Goal: Task Accomplishment & Management: Manage account settings

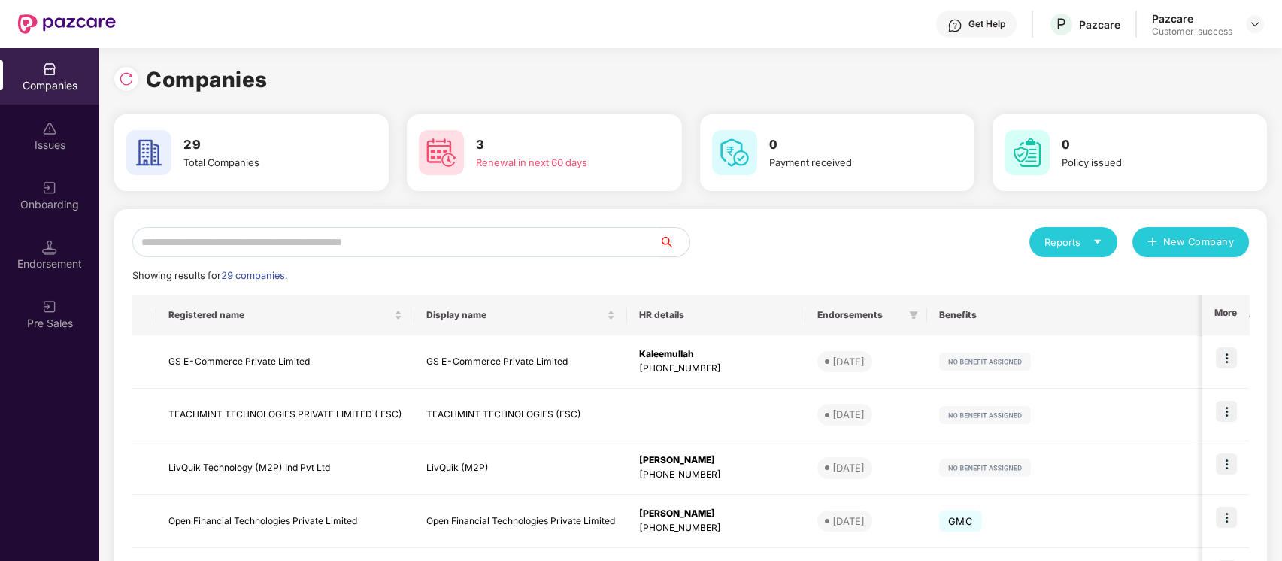
click at [399, 245] on input "text" at bounding box center [395, 242] width 527 height 30
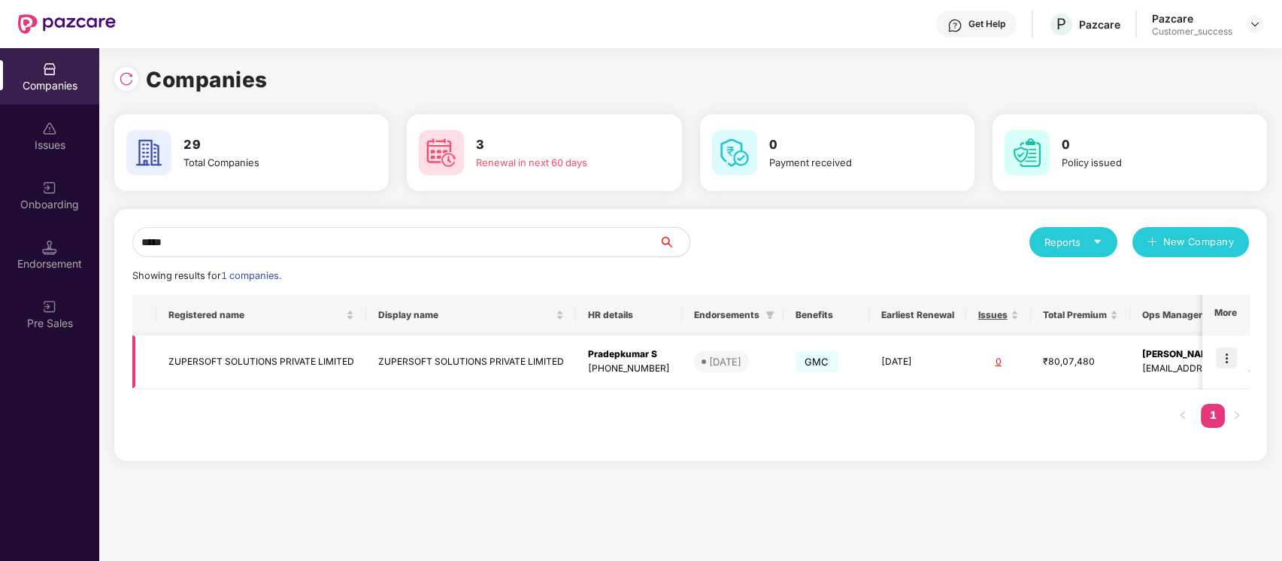
type input "*****"
click at [1233, 358] on img at bounding box center [1226, 357] width 21 height 21
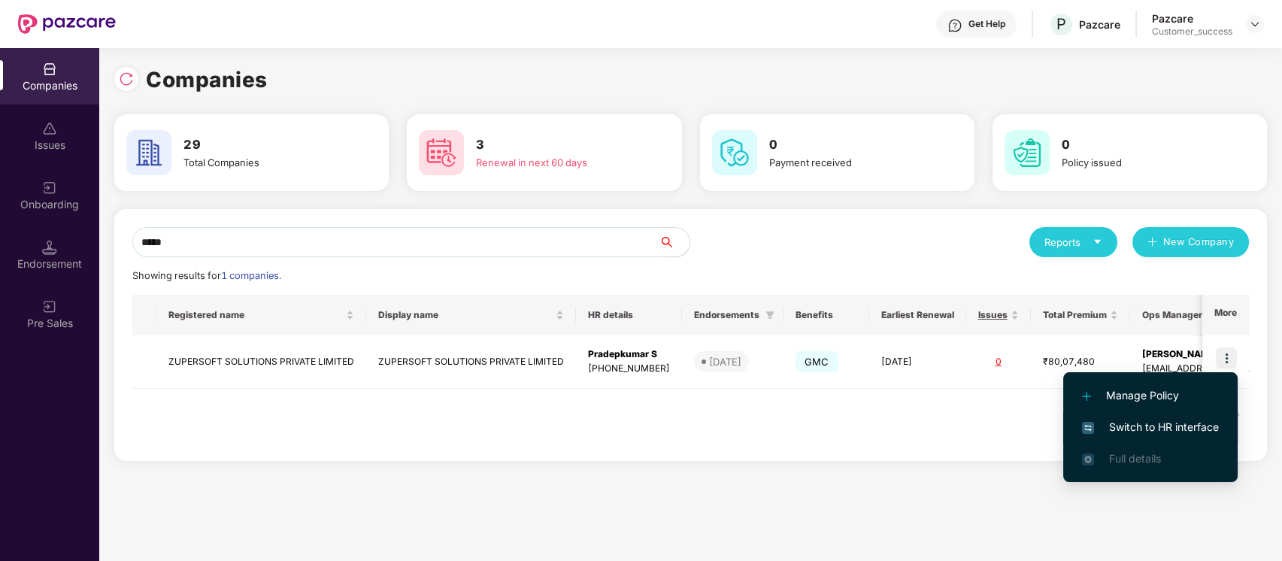
click at [1166, 430] on span "Switch to HR interface" at bounding box center [1150, 427] width 137 height 17
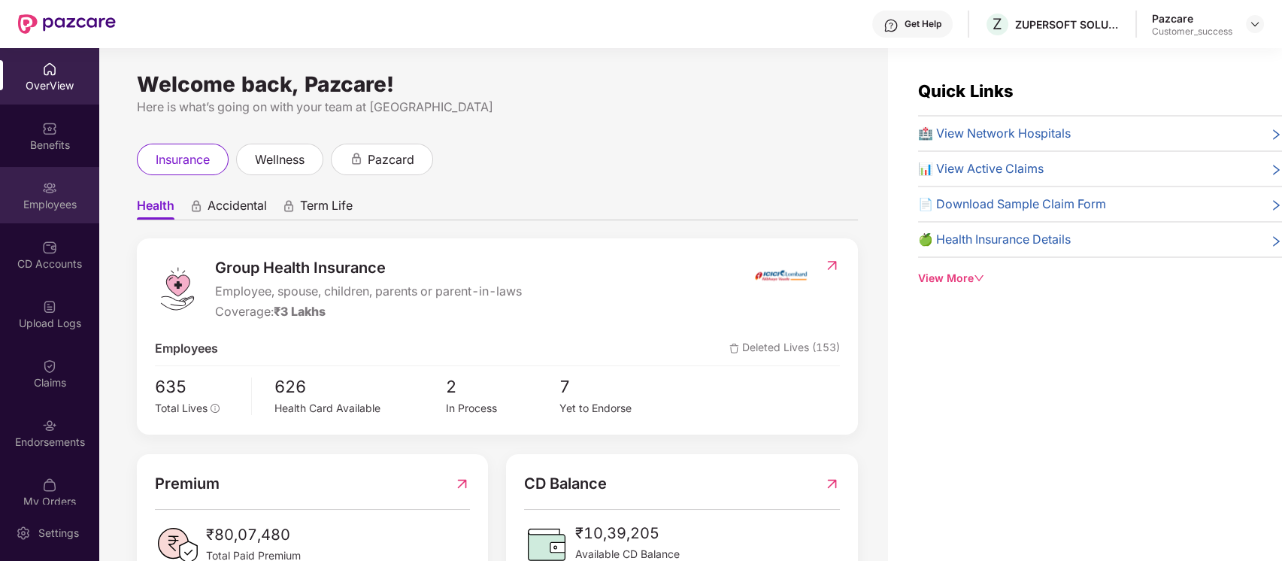
click at [41, 201] on div "Employees" at bounding box center [49, 204] width 99 height 15
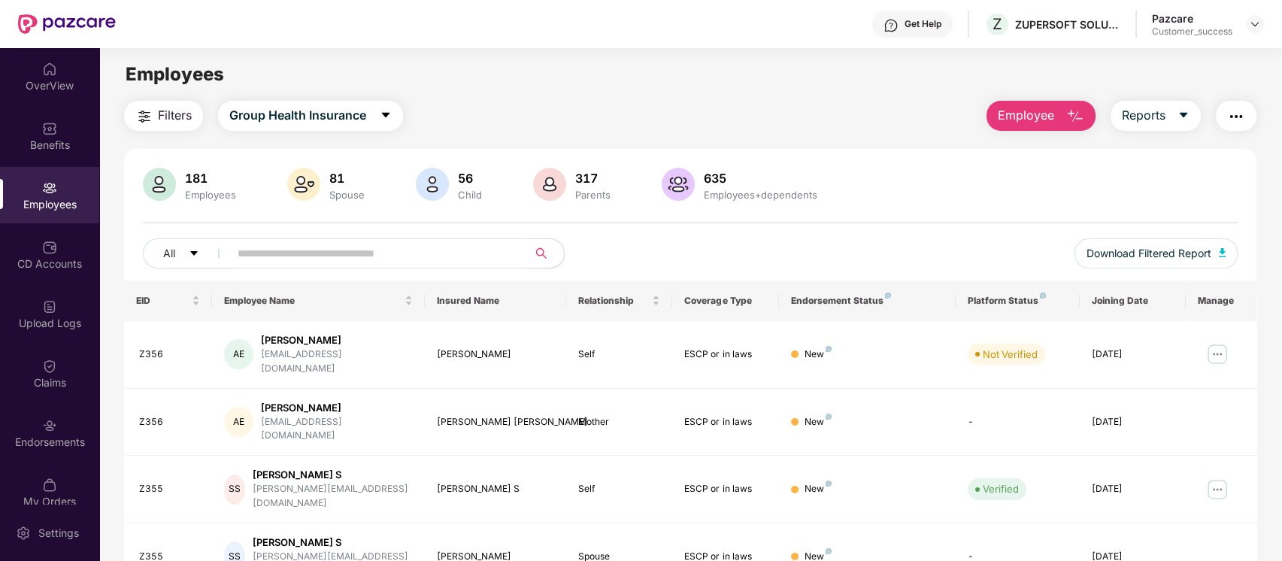
click at [463, 253] on input "text" at bounding box center [373, 253] width 270 height 23
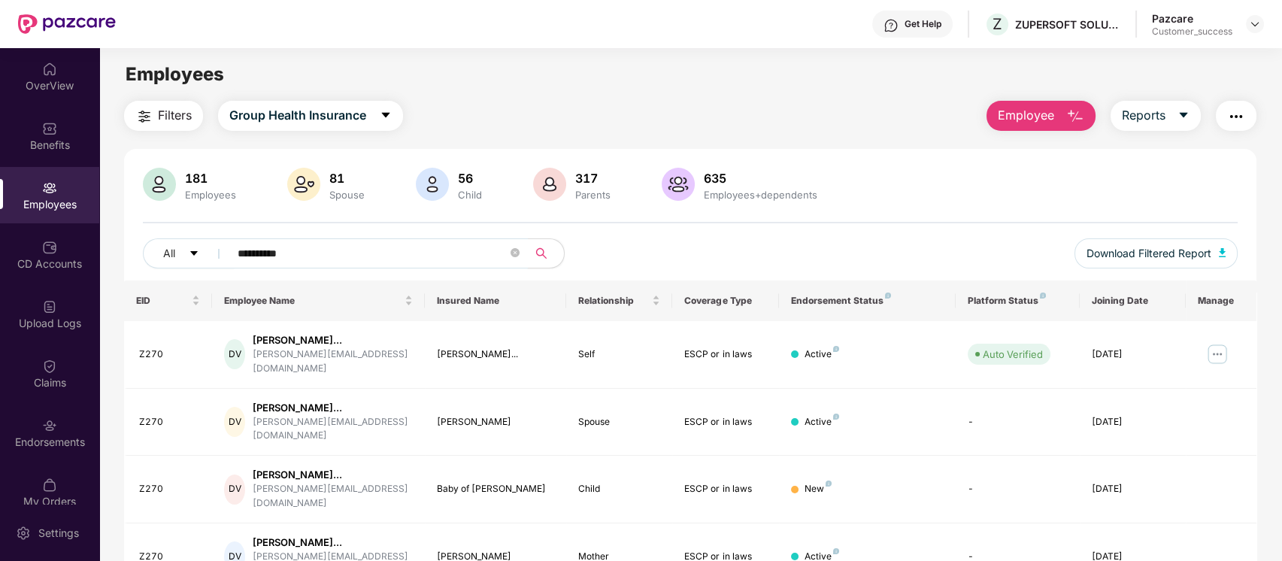
scroll to position [88, 0]
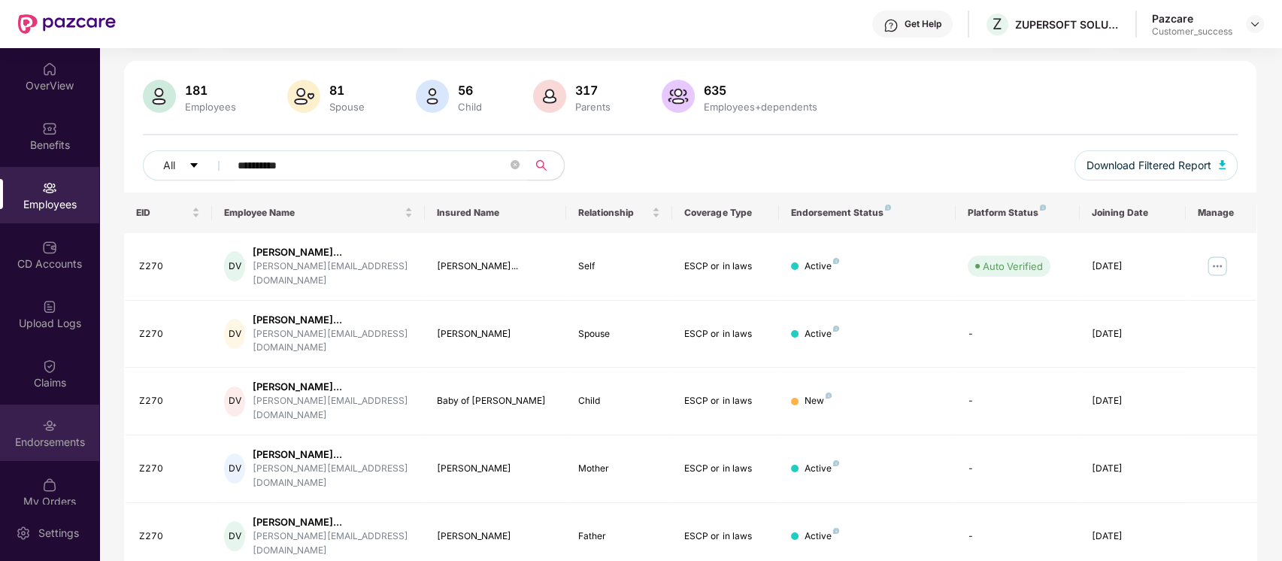
type input "**********"
click at [6, 440] on div "Endorsements" at bounding box center [49, 442] width 99 height 15
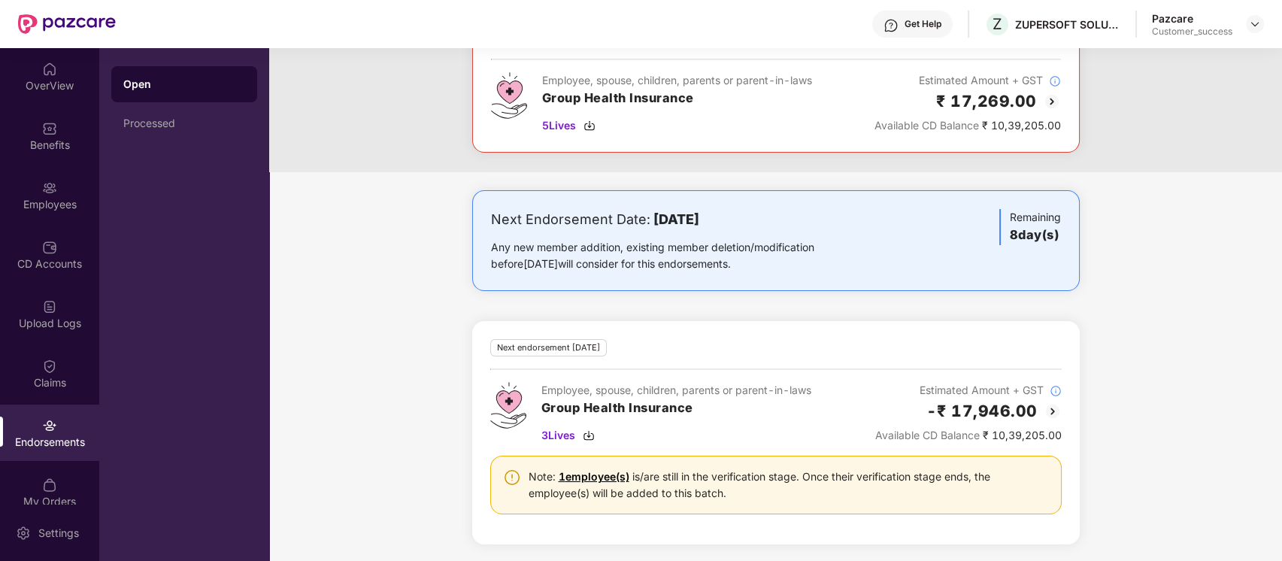
scroll to position [0, 0]
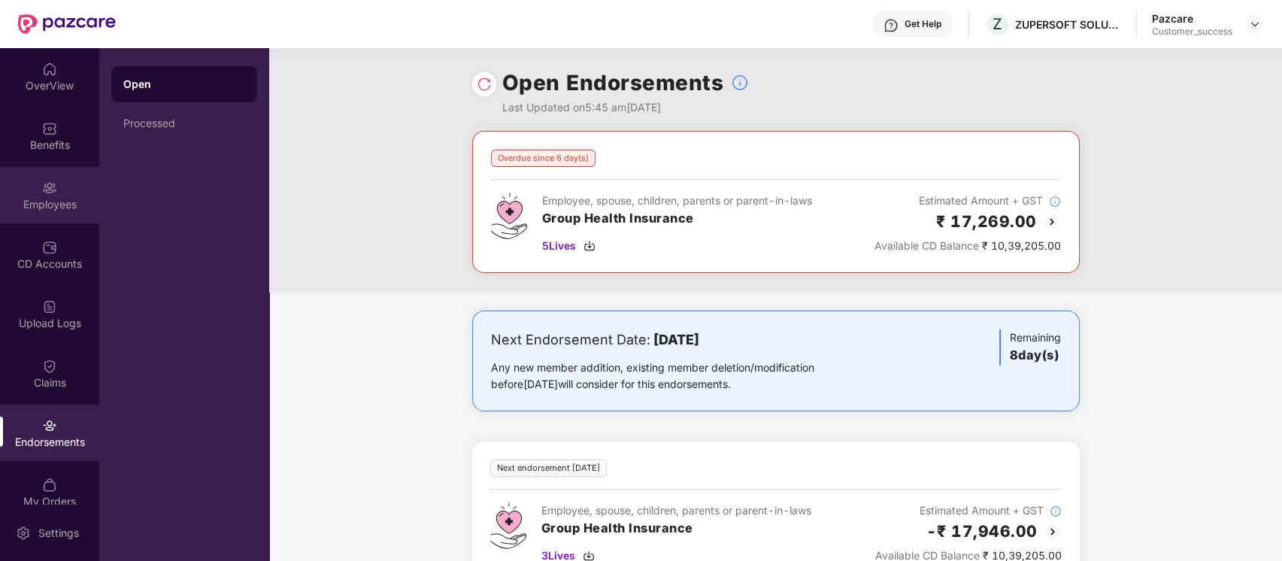
click at [60, 202] on div "Employees" at bounding box center [49, 204] width 99 height 15
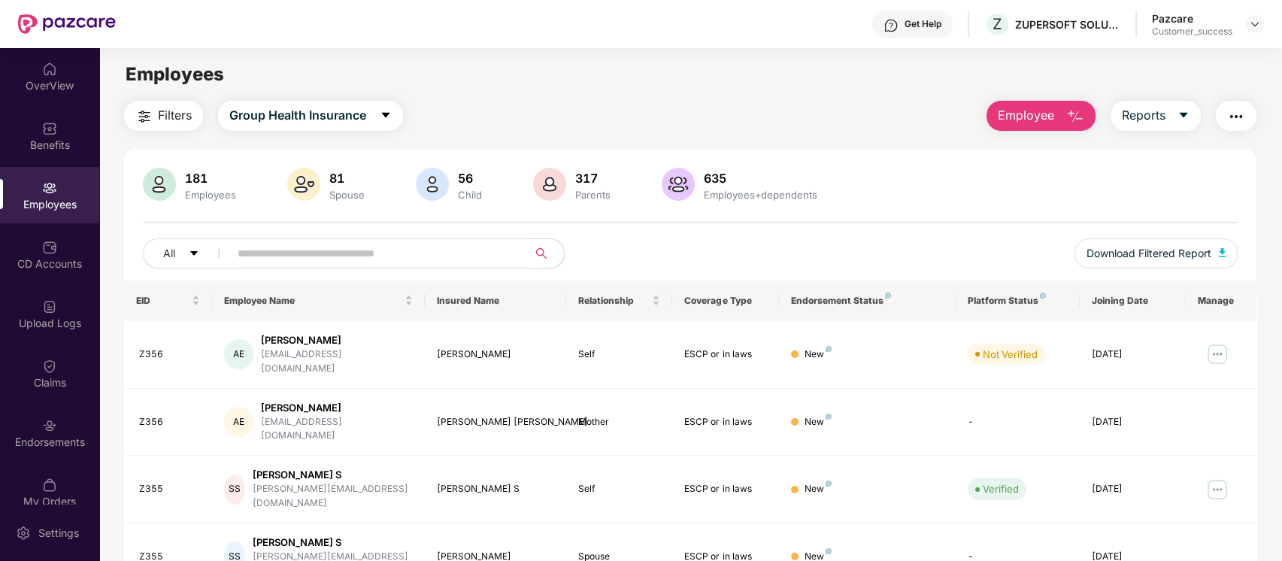
click at [459, 264] on input "text" at bounding box center [373, 253] width 270 height 23
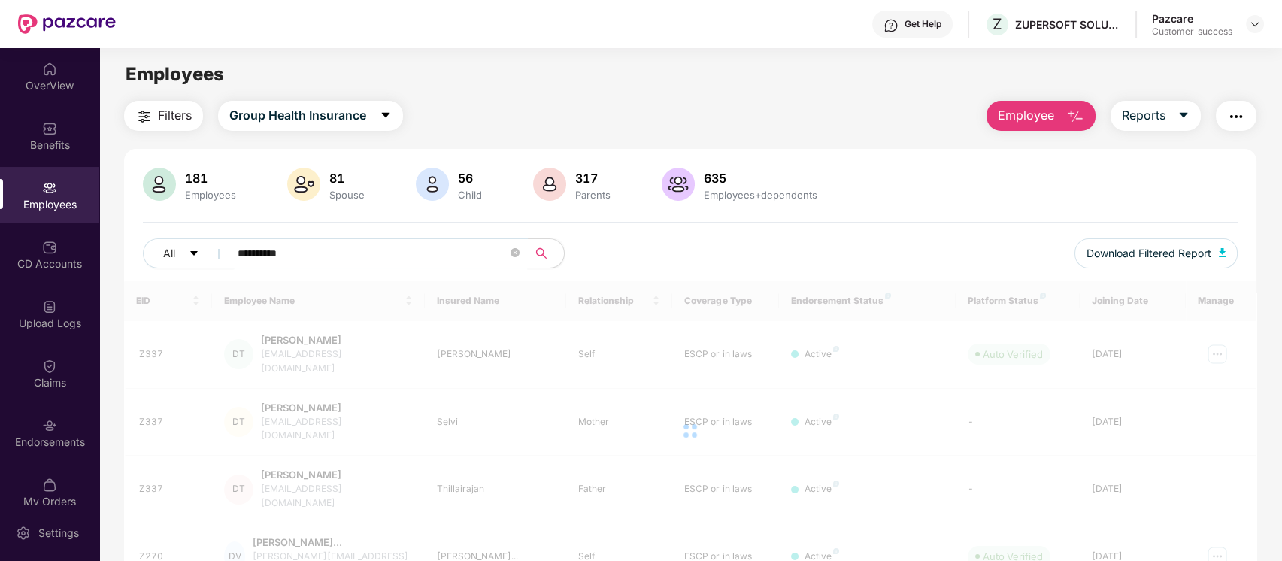
scroll to position [88, 0]
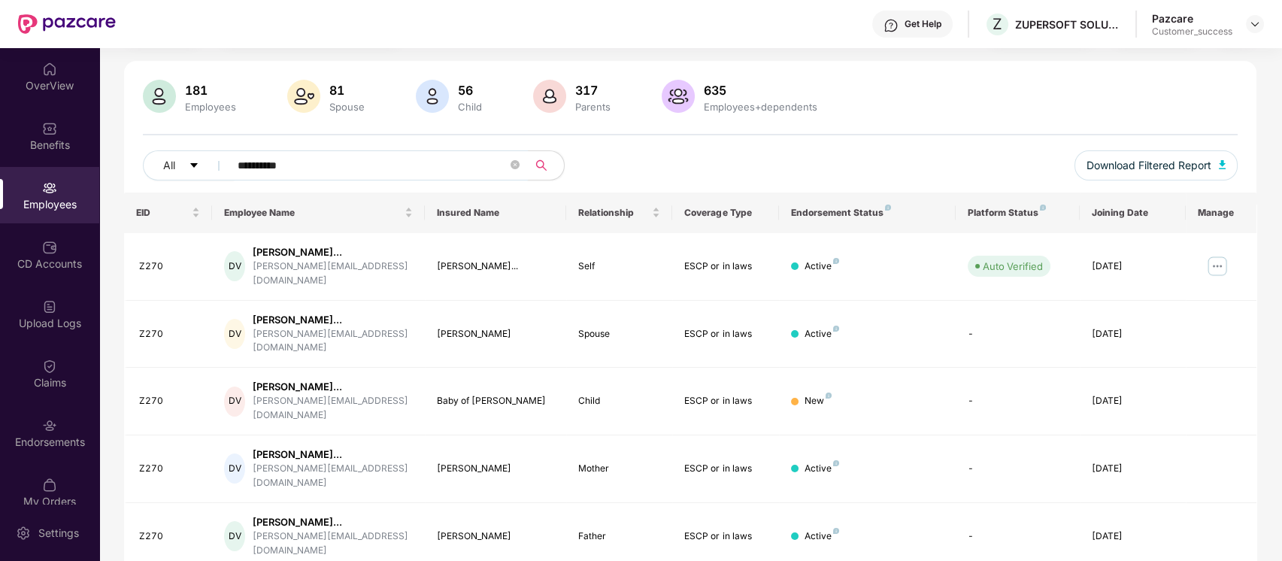
type input "**********"
click at [1195, 120] on div "**********" at bounding box center [690, 136] width 1133 height 113
click at [1212, 256] on img at bounding box center [1217, 266] width 24 height 24
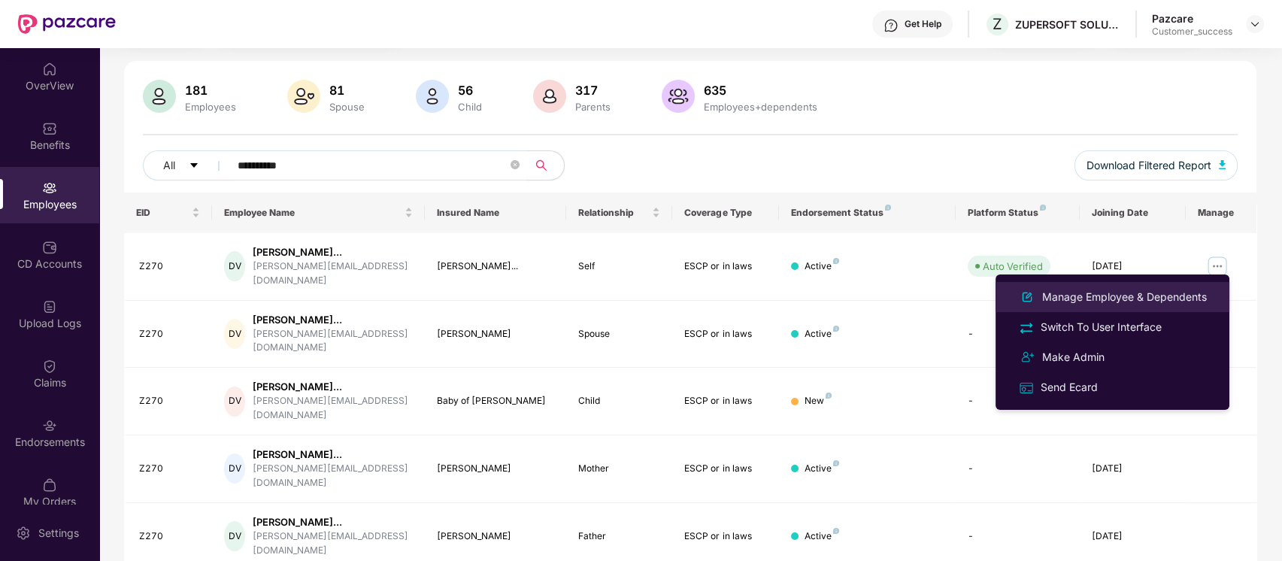
click at [1180, 300] on div "Manage Employee & Dependents" at bounding box center [1124, 297] width 171 height 17
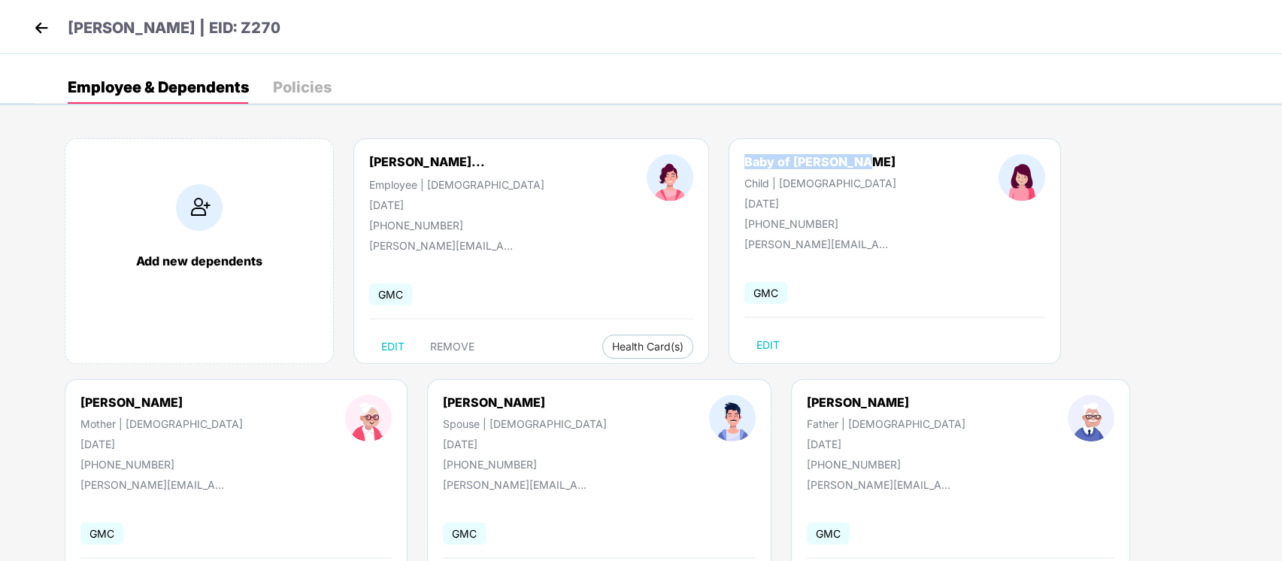
drag, startPoint x: 841, startPoint y: 159, endPoint x: 719, endPoint y: 157, distance: 122.6
click at [719, 157] on div "Baby of Divyashree Child | Female 24 July 2025 +918248597093" at bounding box center [820, 192] width 254 height 76
copy div "Baby of Divyashree"
drag, startPoint x: 788, startPoint y: 197, endPoint x: 715, endPoint y: 205, distance: 73.4
click at [744, 205] on div "24 July 2025" at bounding box center [820, 203] width 152 height 13
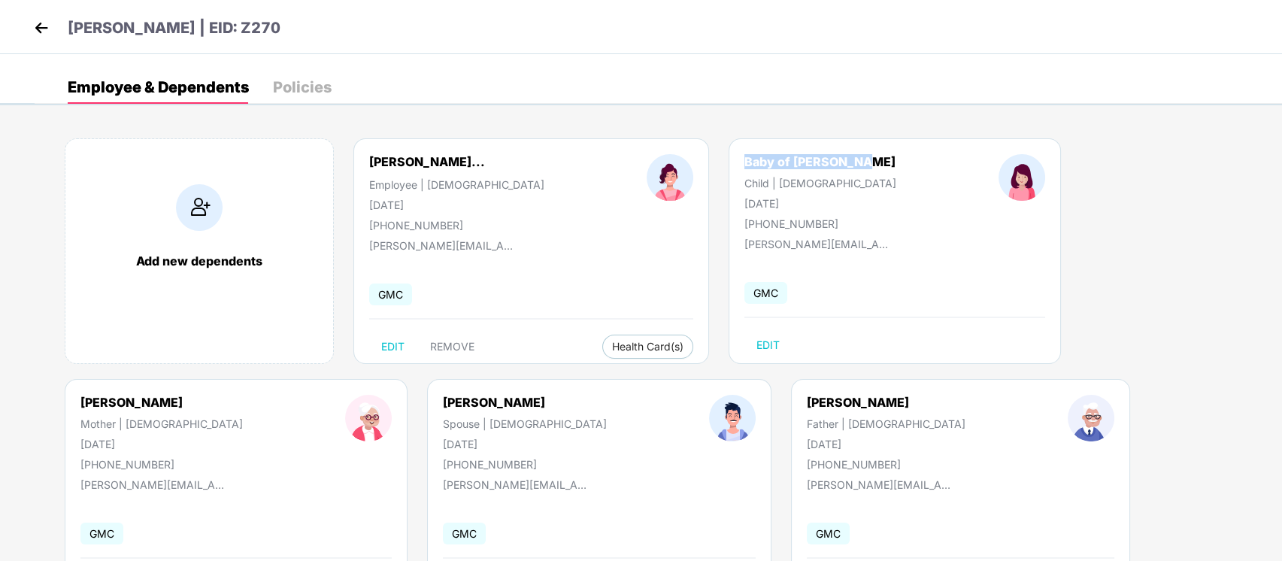
copy div "24 July 2025"
click at [389, 344] on span "EDIT" at bounding box center [392, 347] width 23 height 12
select select "******"
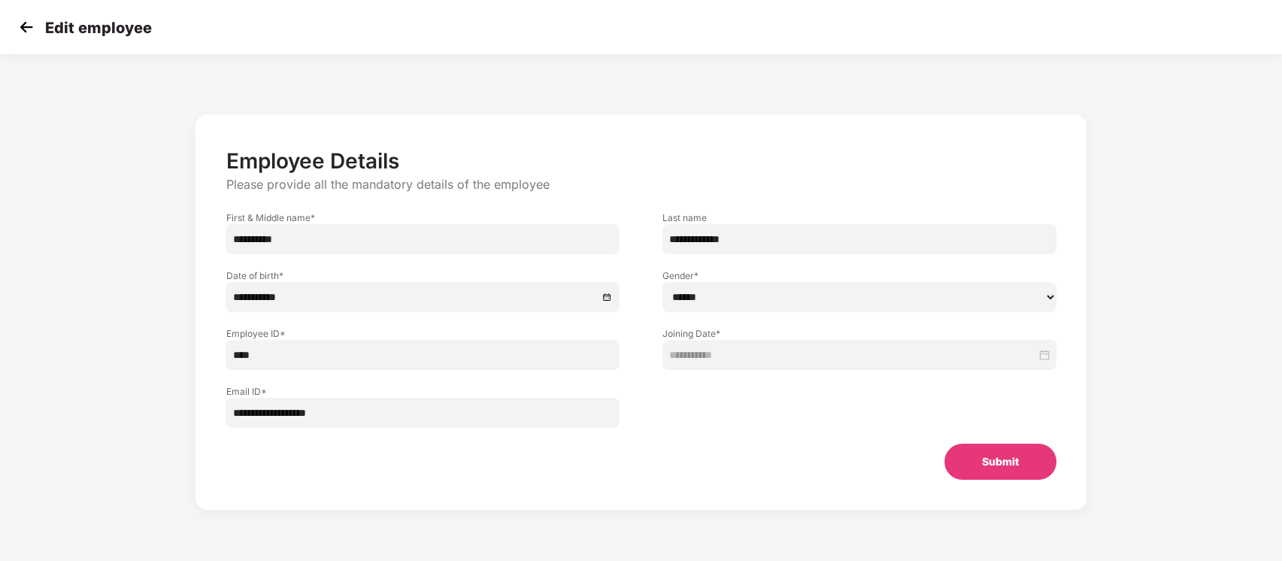
drag, startPoint x: 741, startPoint y: 241, endPoint x: 577, endPoint y: 244, distance: 164.6
click at [577, 244] on div "**********" at bounding box center [640, 225] width 872 height 58
click at [27, 39] on div "Edit employee" at bounding box center [641, 27] width 1282 height 54
click at [26, 37] on img at bounding box center [26, 27] width 23 height 23
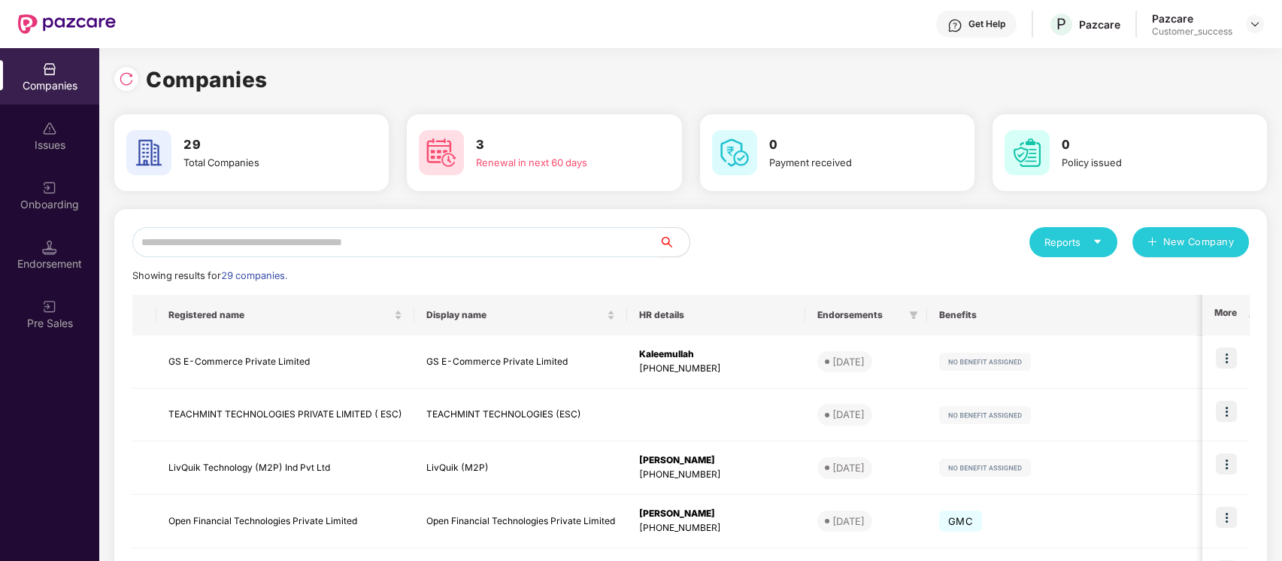
click at [425, 232] on input "text" at bounding box center [395, 242] width 527 height 30
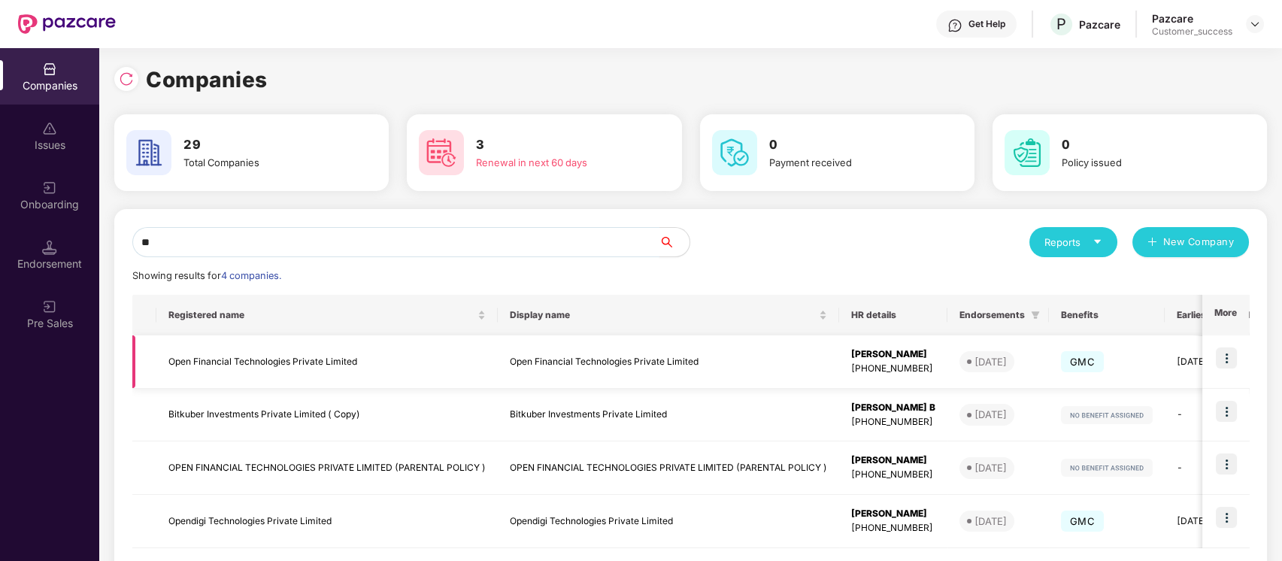
type input "**"
click at [1228, 358] on img at bounding box center [1226, 357] width 21 height 21
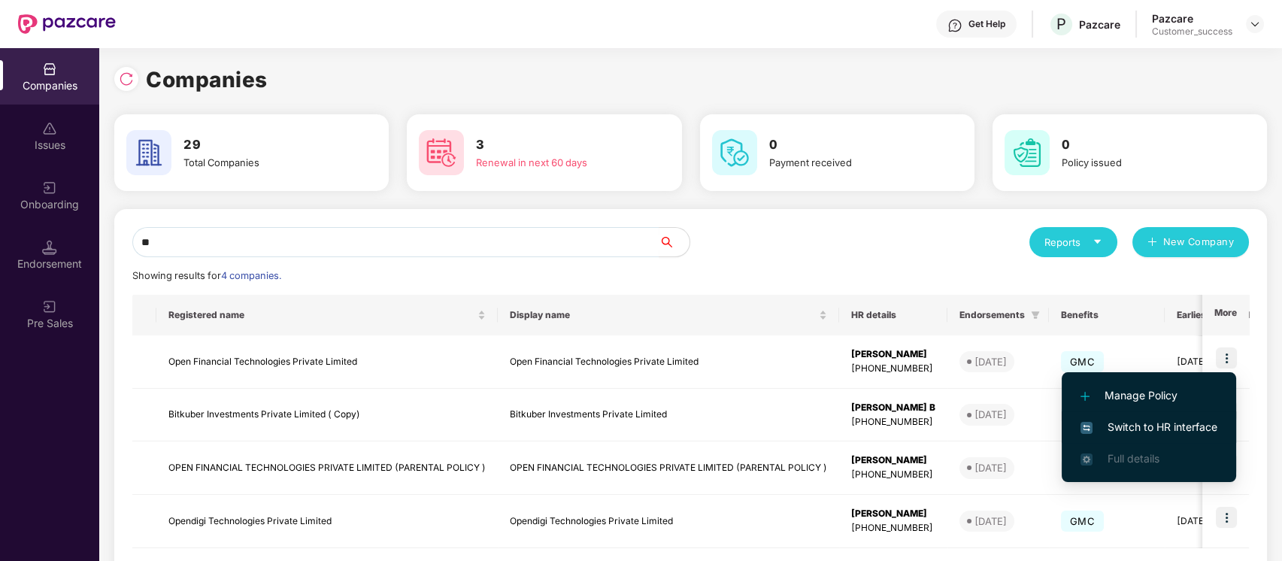
click at [1185, 431] on span "Switch to HR interface" at bounding box center [1148, 427] width 137 height 17
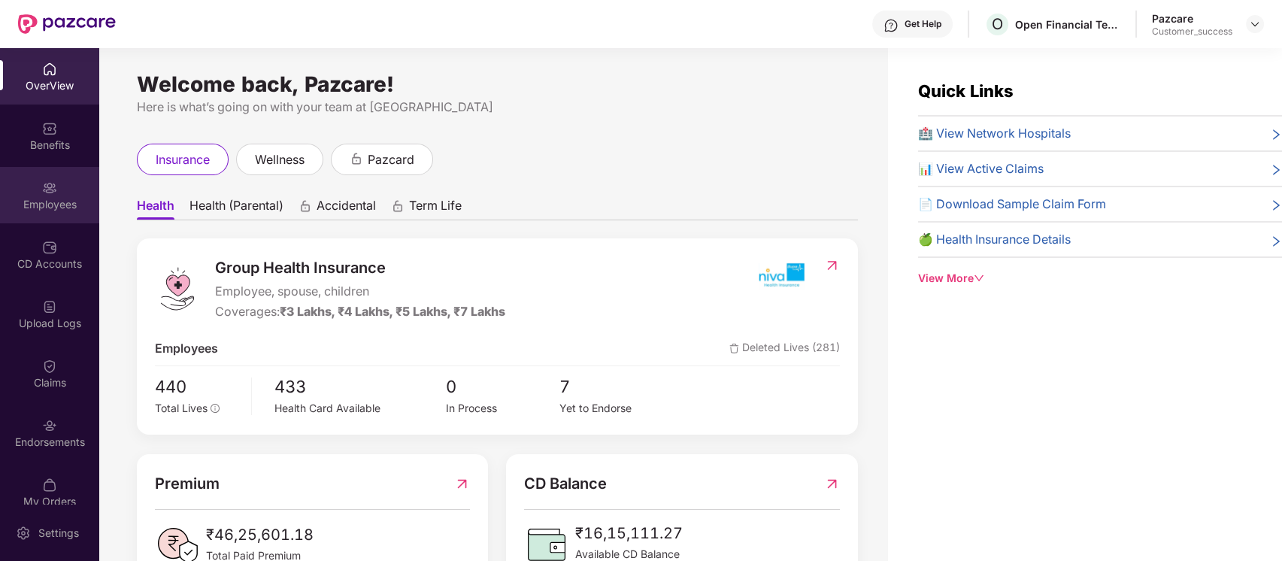
click at [52, 187] on img at bounding box center [49, 187] width 15 height 15
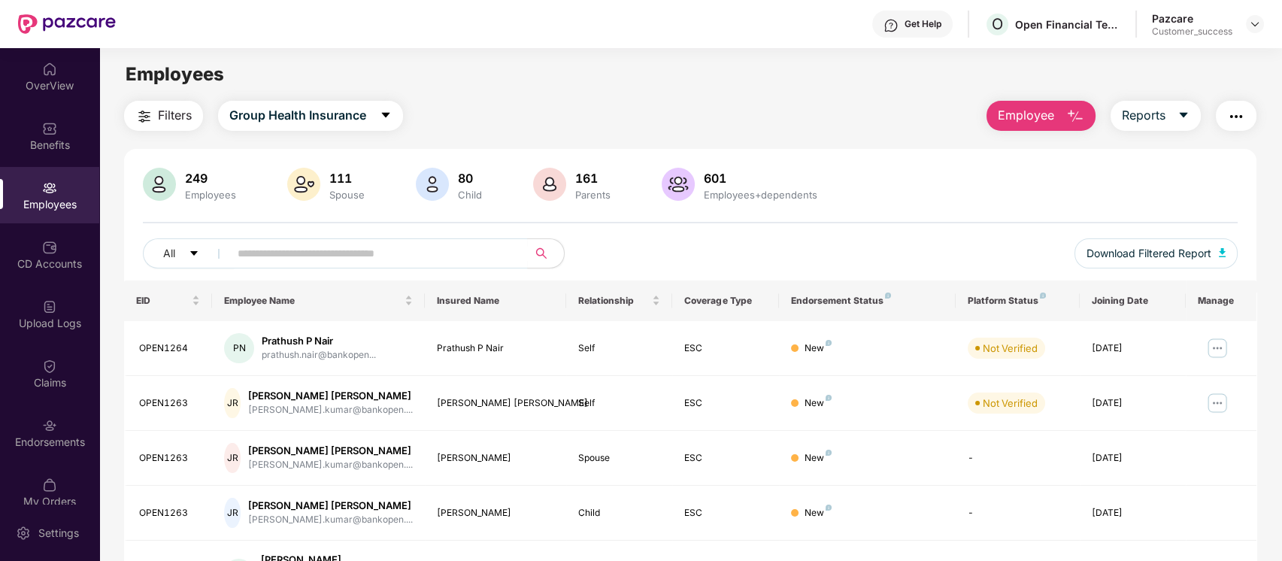
click at [999, 123] on span "Employee" at bounding box center [1026, 115] width 56 height 19
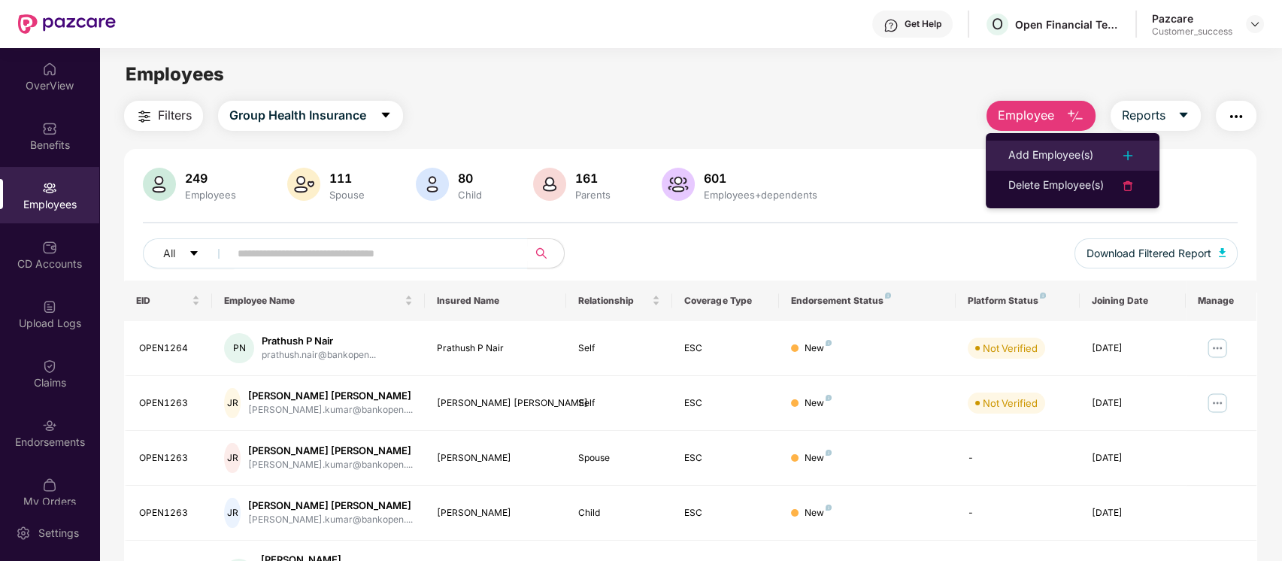
click at [1032, 148] on div "Add Employee(s)" at bounding box center [1050, 156] width 85 height 18
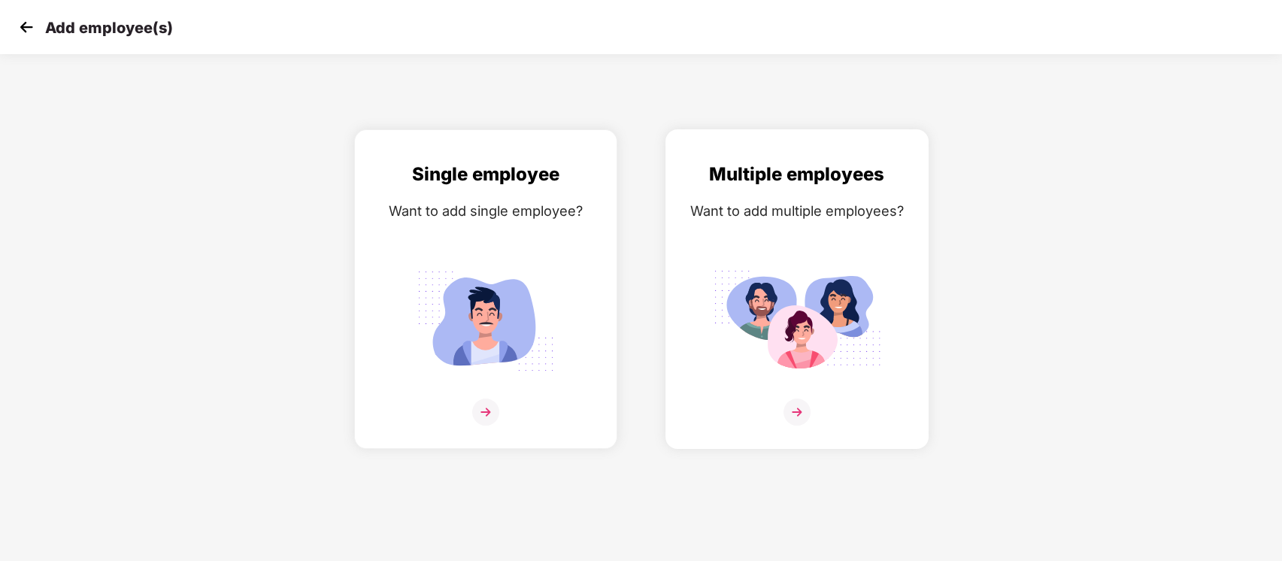
click at [788, 224] on div "Multiple employees Want to add multiple employees?" at bounding box center [797, 302] width 232 height 284
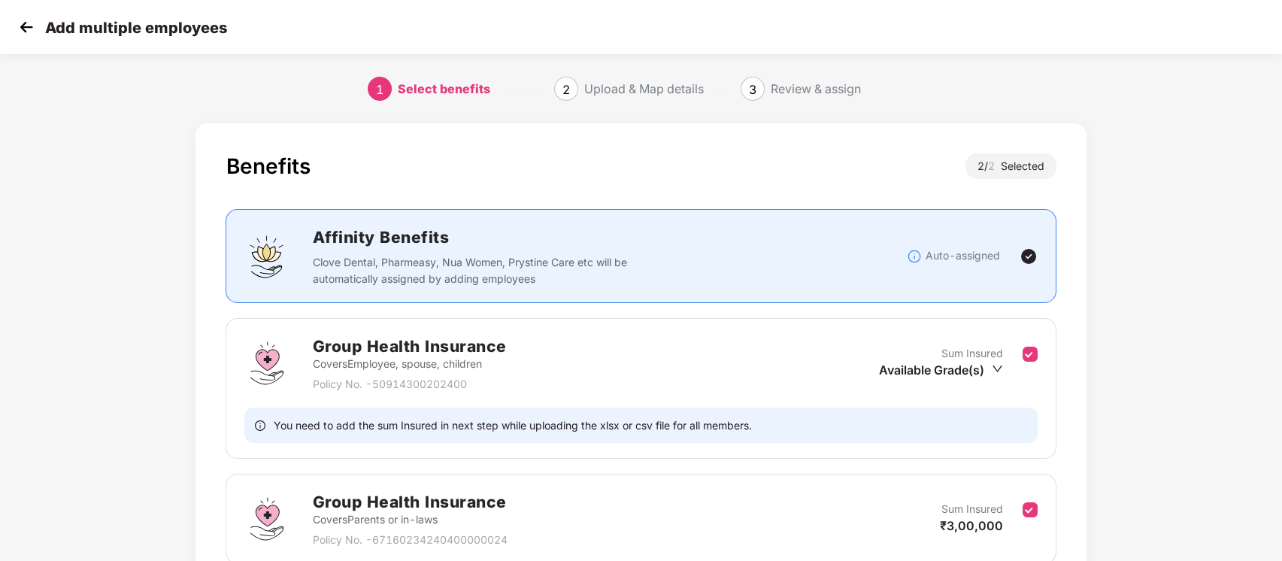
scroll to position [133, 0]
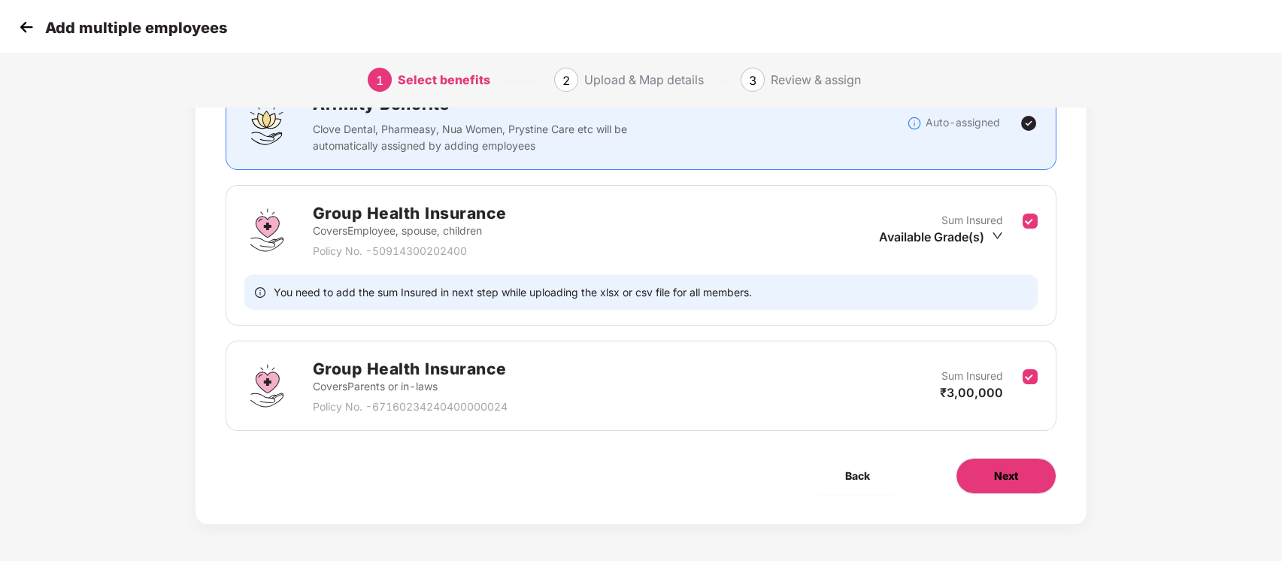
click at [1024, 469] on button "Next" at bounding box center [1005, 476] width 101 height 36
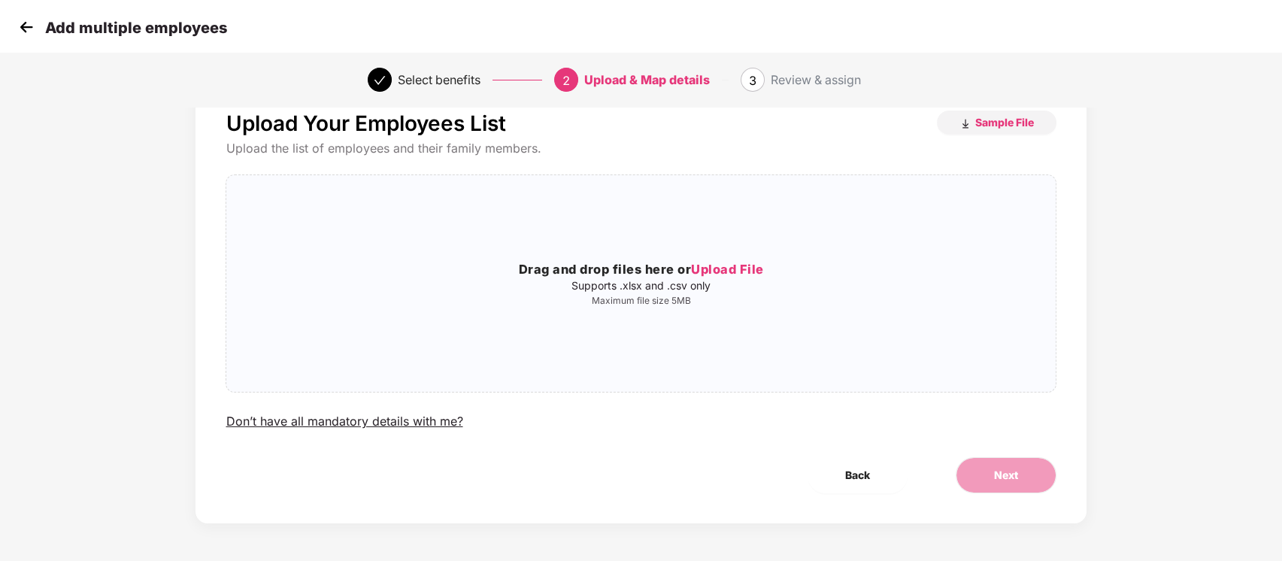
scroll to position [0, 0]
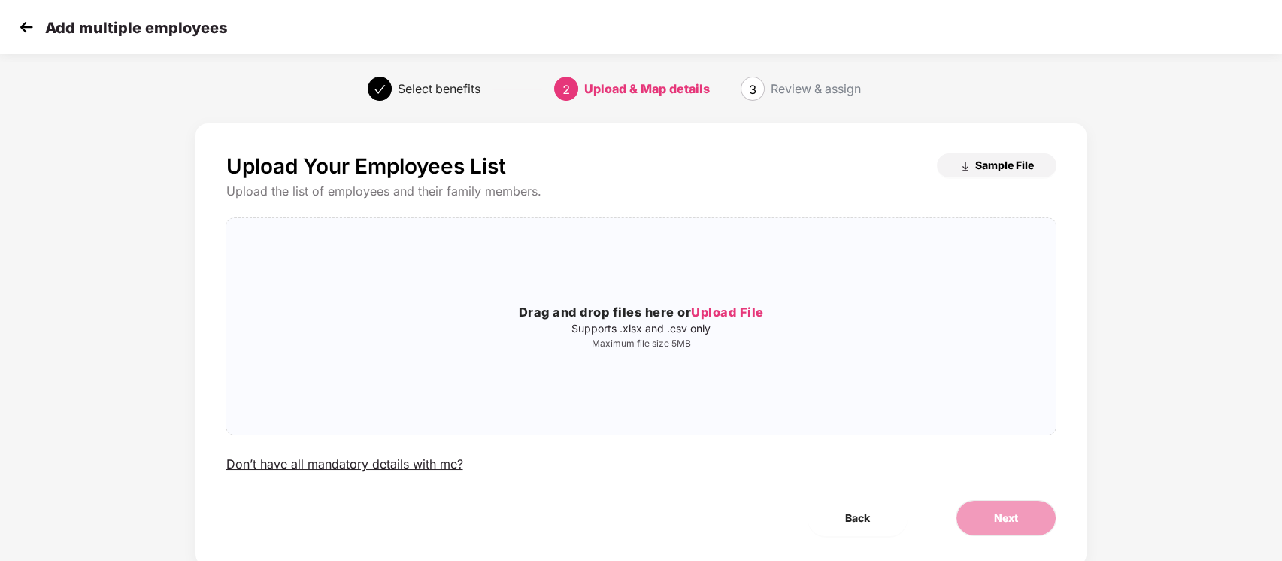
click at [1036, 164] on button "Sample File" at bounding box center [997, 165] width 120 height 24
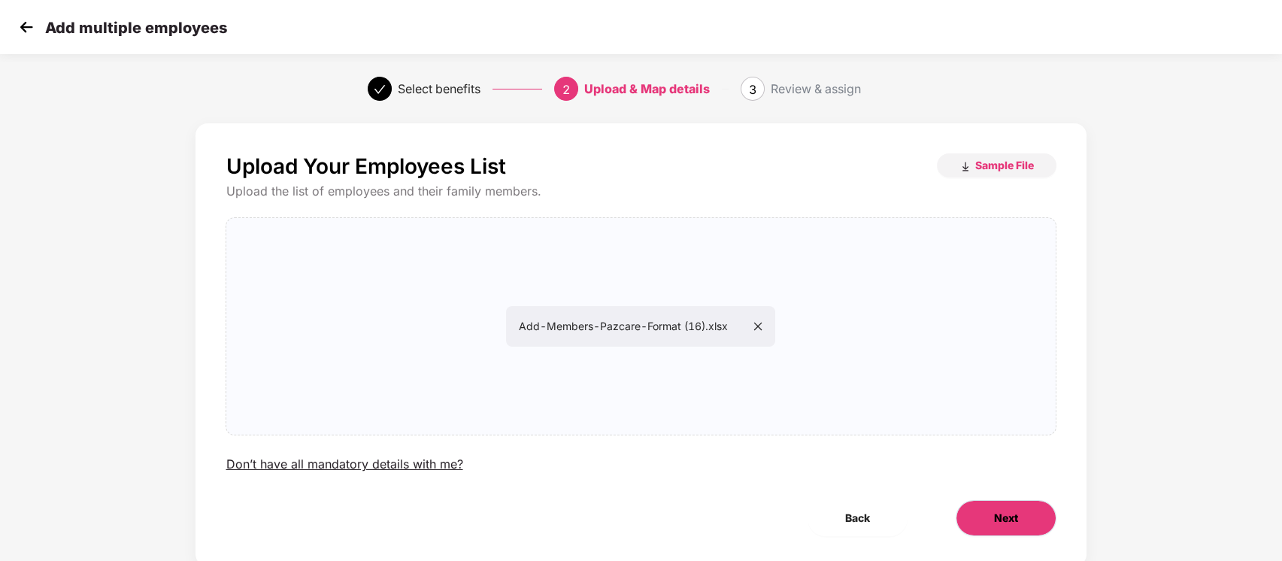
click at [1010, 534] on button "Next" at bounding box center [1005, 518] width 101 height 36
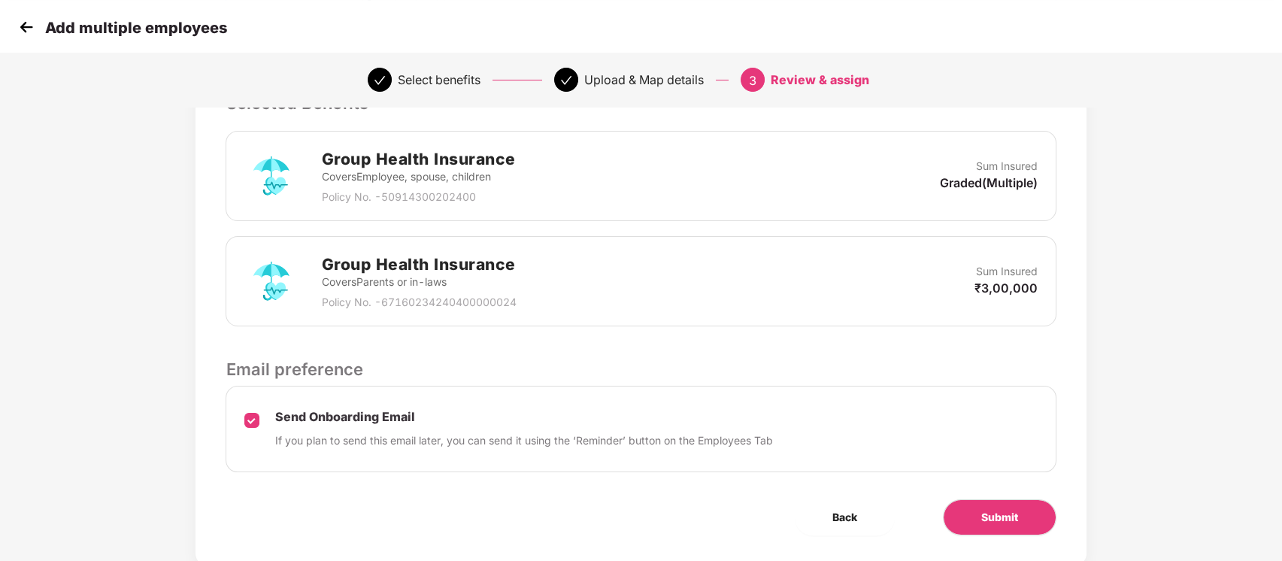
scroll to position [347, 0]
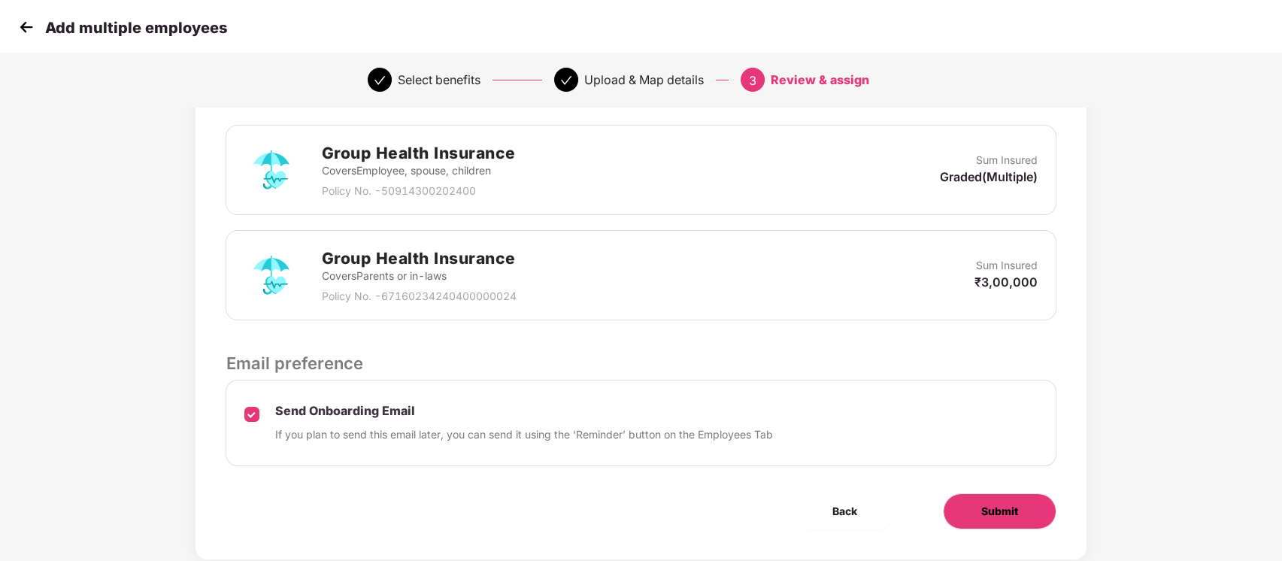
click at [1038, 507] on button "Submit" at bounding box center [1000, 511] width 114 height 36
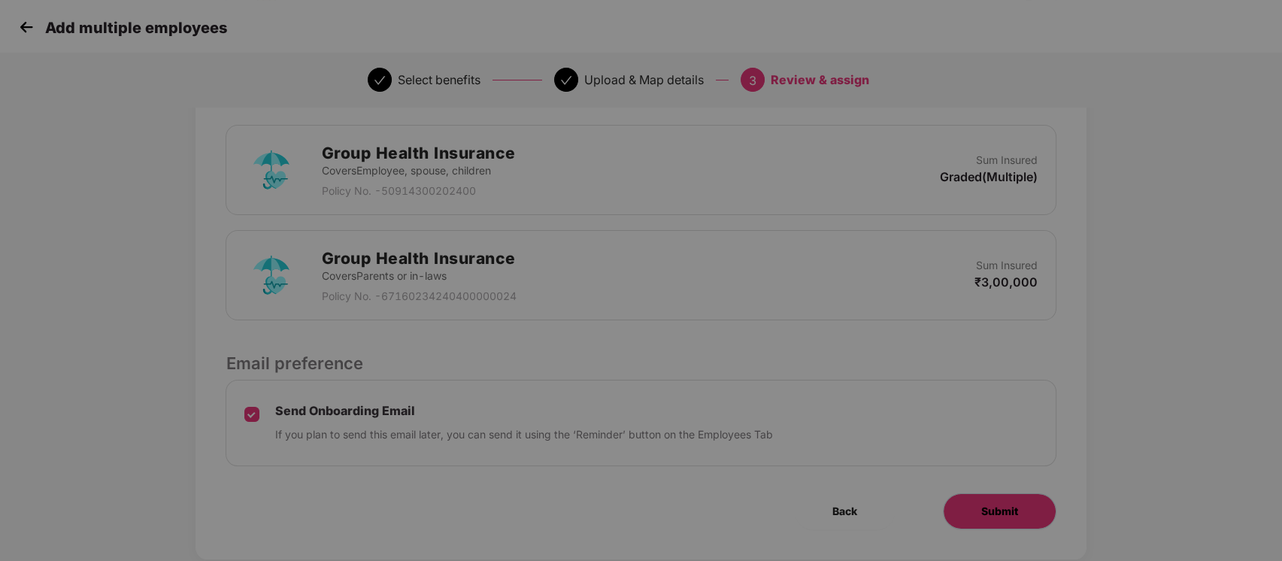
scroll to position [0, 0]
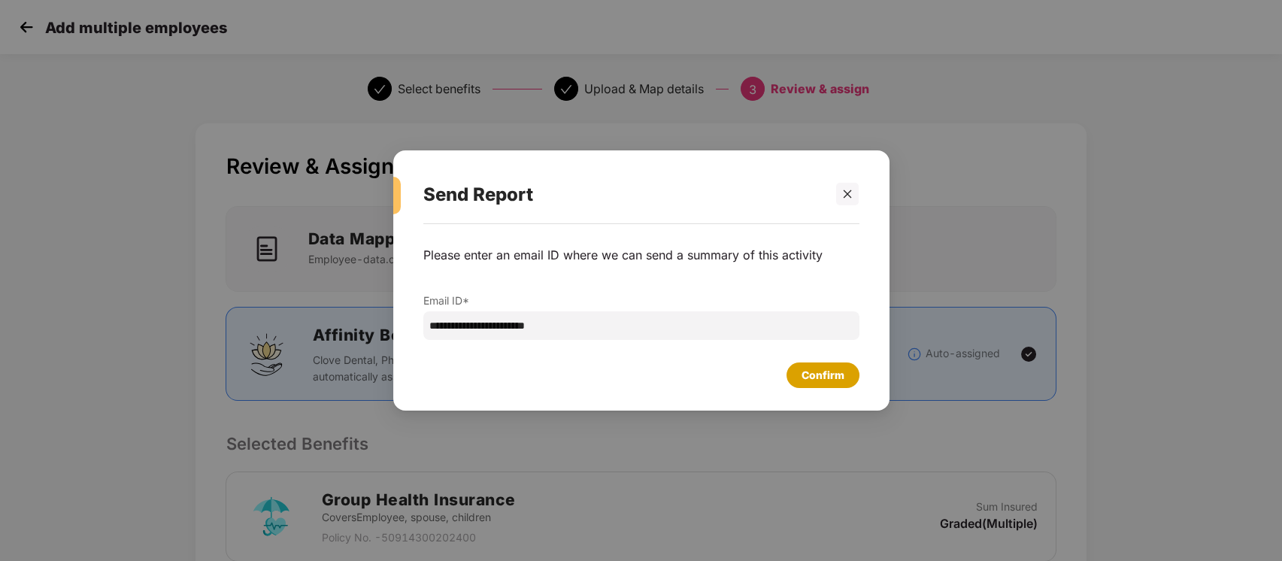
click at [834, 376] on div "Confirm" at bounding box center [822, 375] width 43 height 17
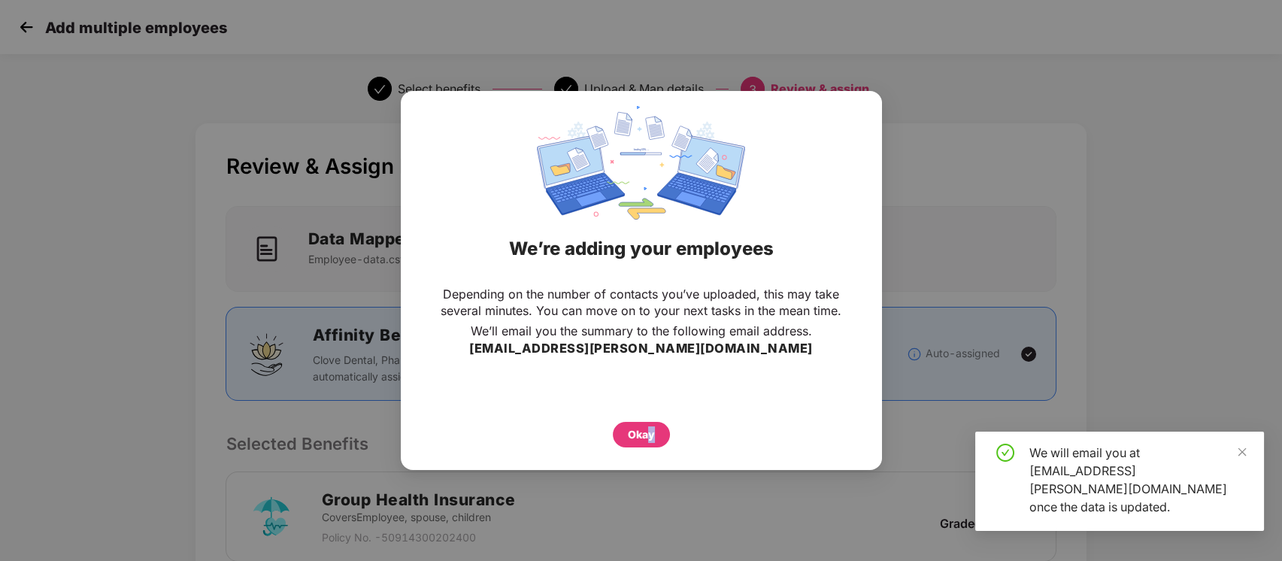
drag, startPoint x: 653, startPoint y: 450, endPoint x: 643, endPoint y: 438, distance: 15.5
click at [643, 438] on div "Depending on the number of contacts you’ve uploaded, this may take several minu…" at bounding box center [641, 366] width 481 height 177
click at [643, 438] on div "Okay" at bounding box center [641, 434] width 27 height 17
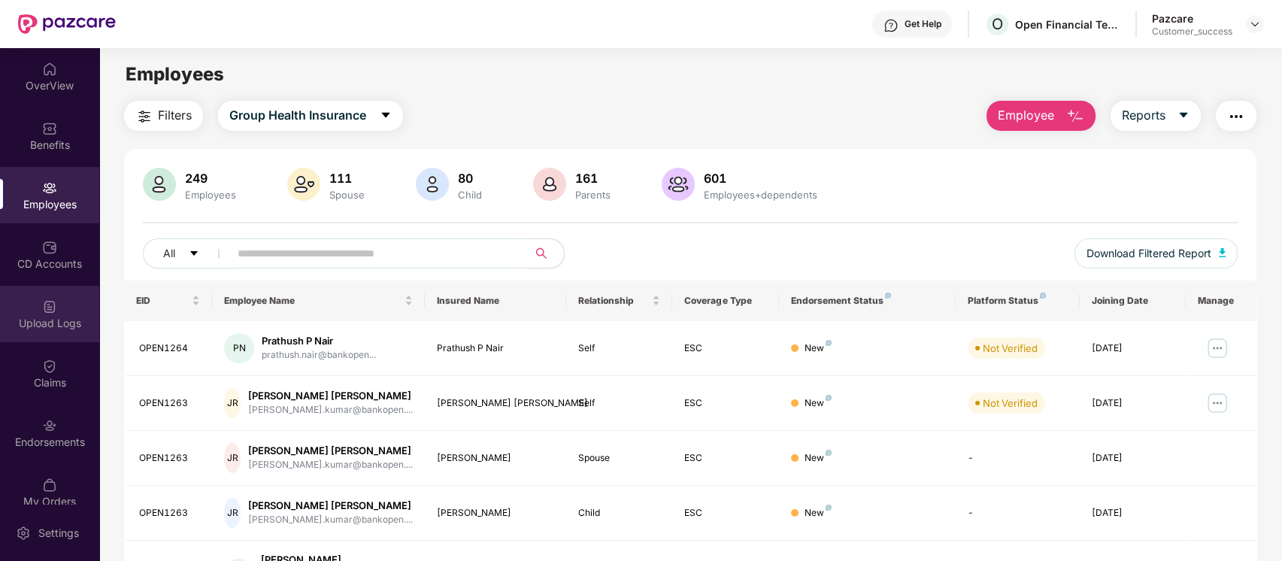
click at [50, 308] on img at bounding box center [49, 306] width 15 height 15
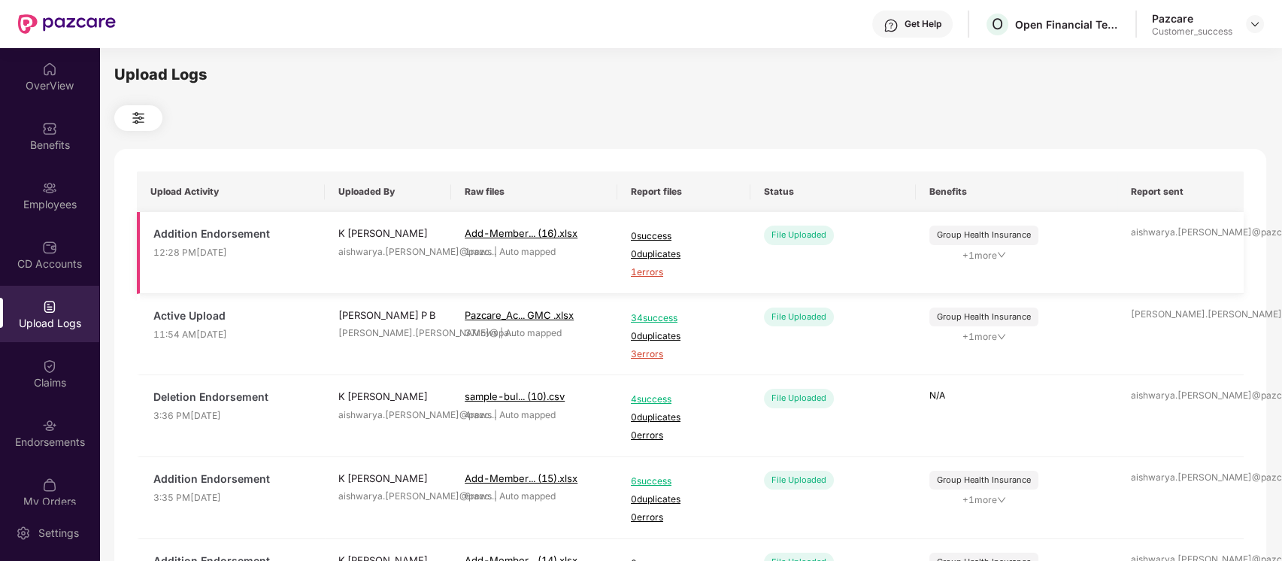
click at [646, 279] on span "1 errors" at bounding box center [684, 272] width 106 height 14
click at [27, 199] on div "Employees" at bounding box center [49, 204] width 99 height 15
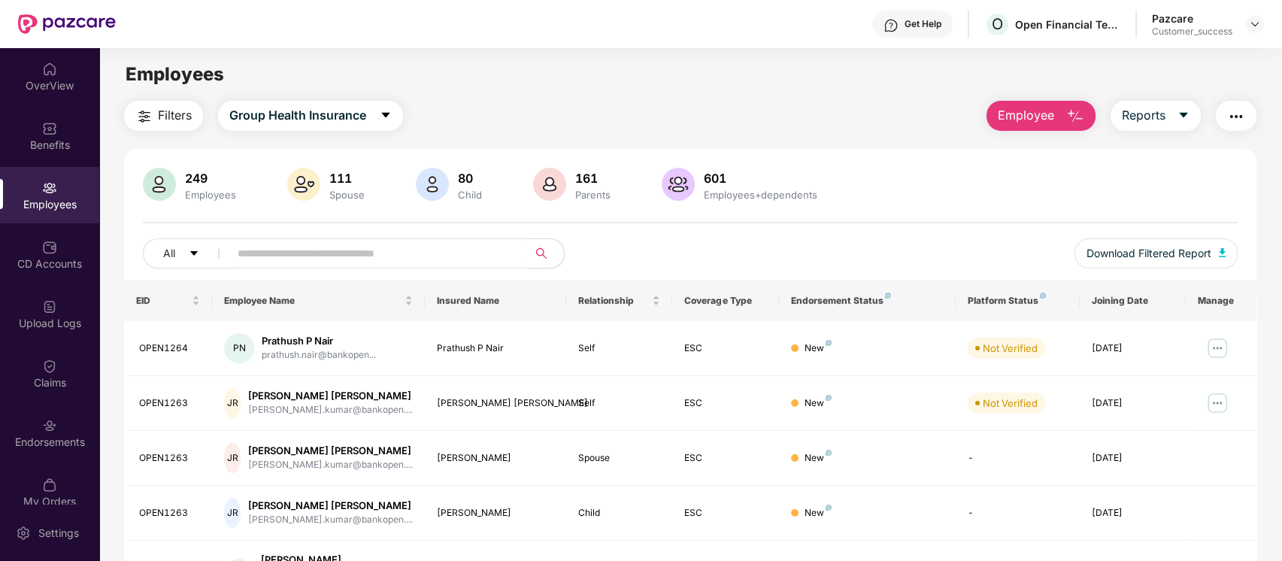
click at [1044, 117] on span "Employee" at bounding box center [1026, 115] width 56 height 19
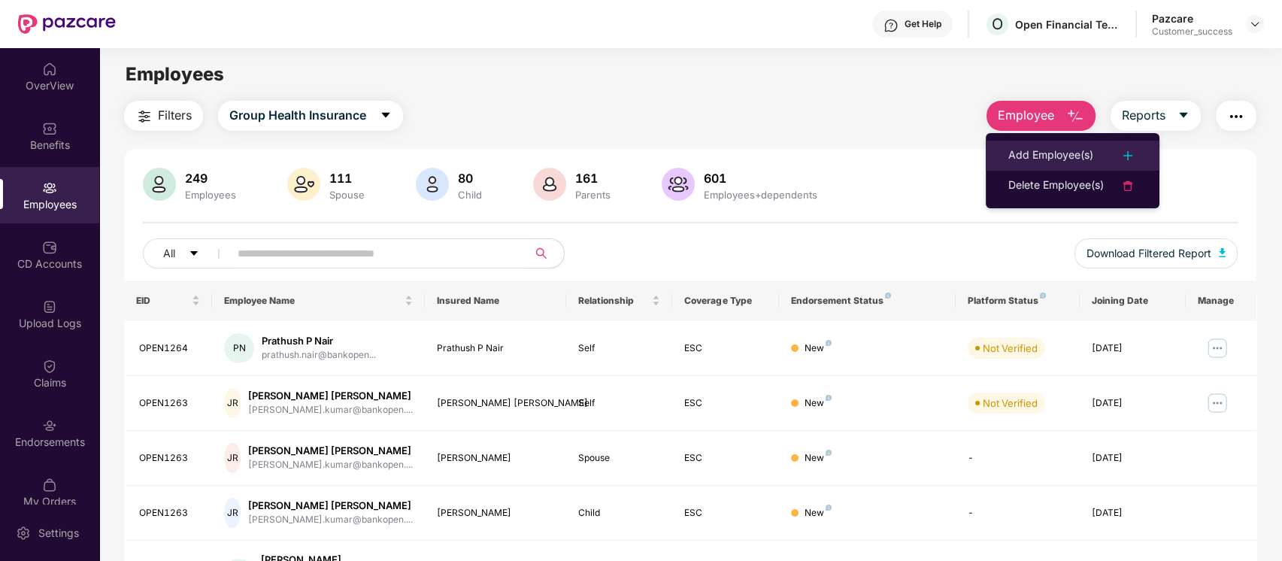
click at [1016, 152] on div "Add Employee(s)" at bounding box center [1050, 156] width 85 height 18
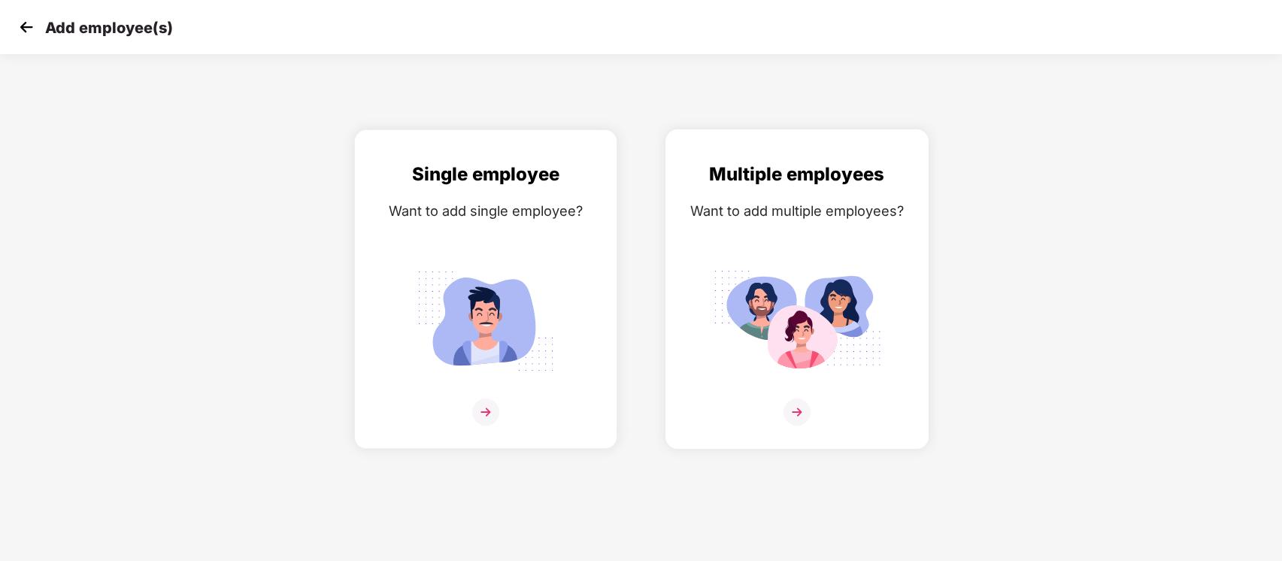
click at [801, 233] on div "Multiple employees Want to add multiple employees?" at bounding box center [797, 302] width 232 height 284
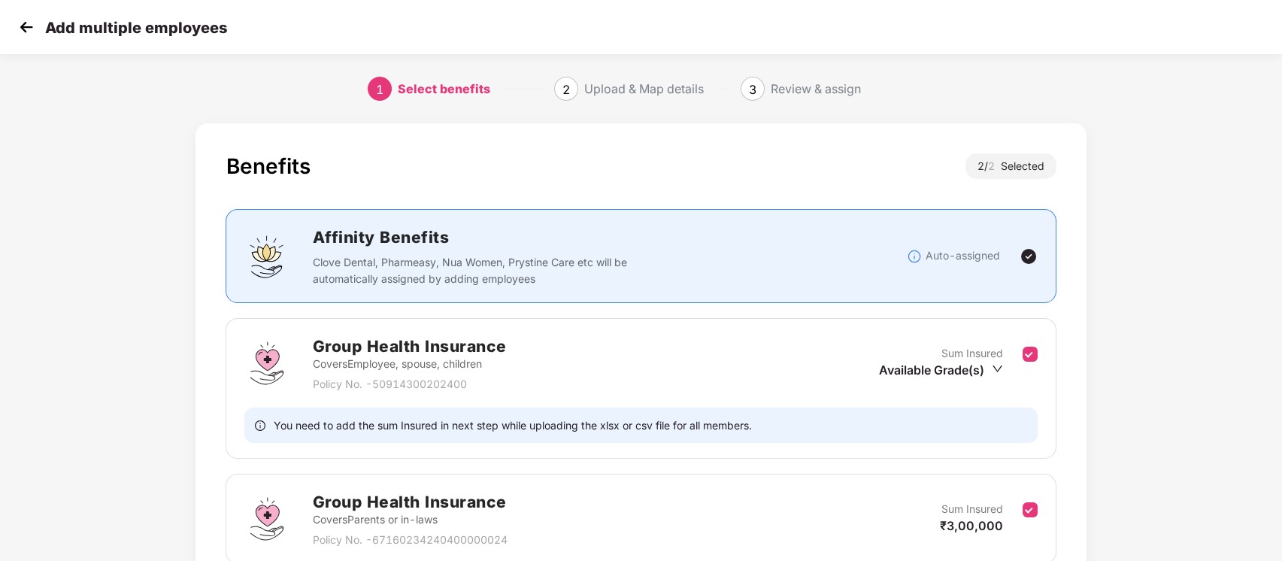
scroll to position [133, 0]
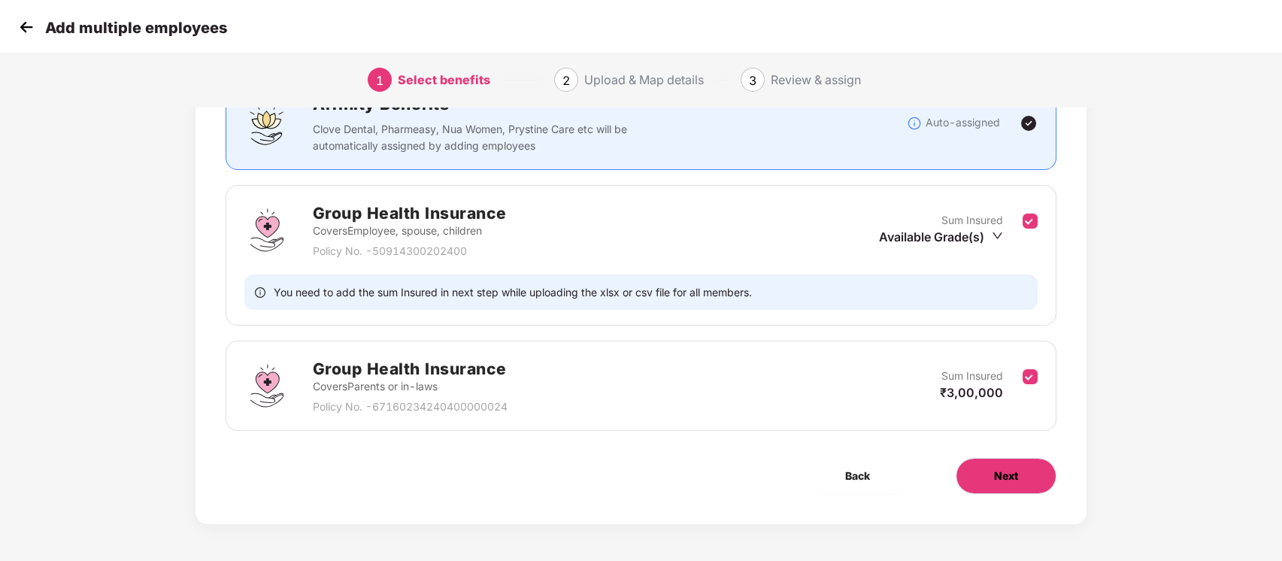
click at [1022, 473] on button "Next" at bounding box center [1005, 476] width 101 height 36
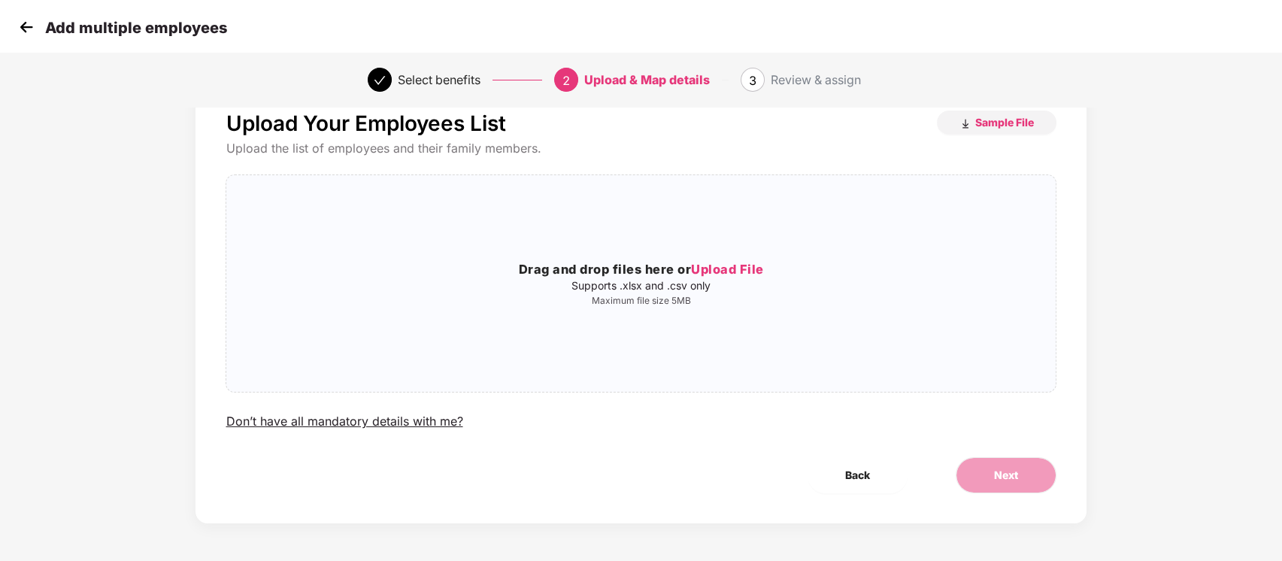
scroll to position [0, 0]
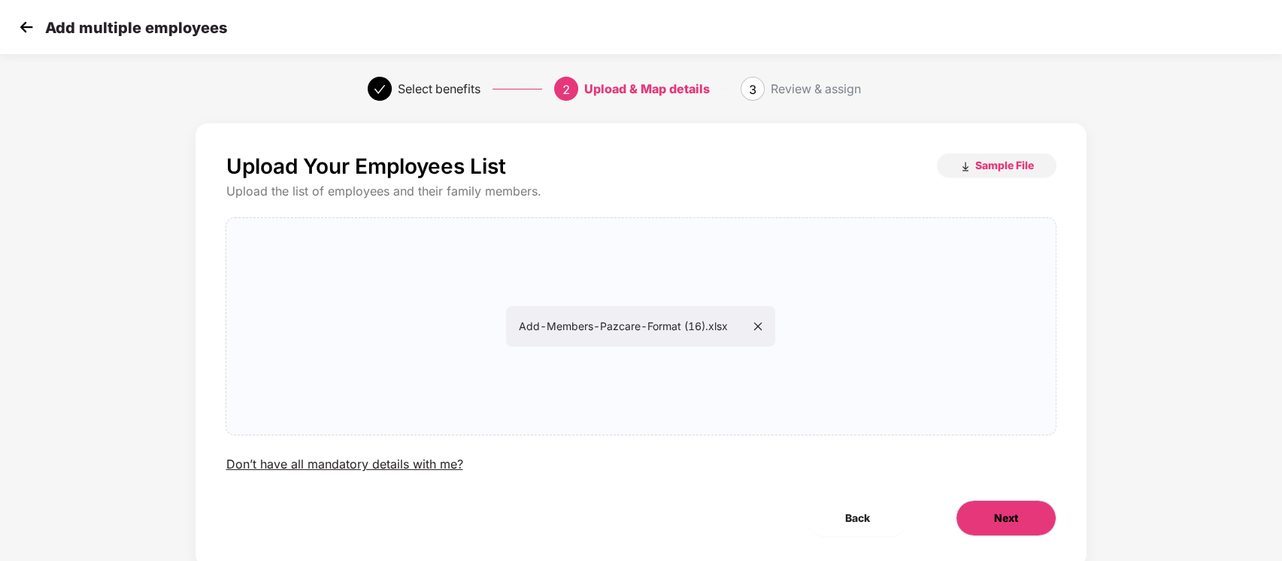
click at [1022, 512] on button "Next" at bounding box center [1005, 518] width 101 height 36
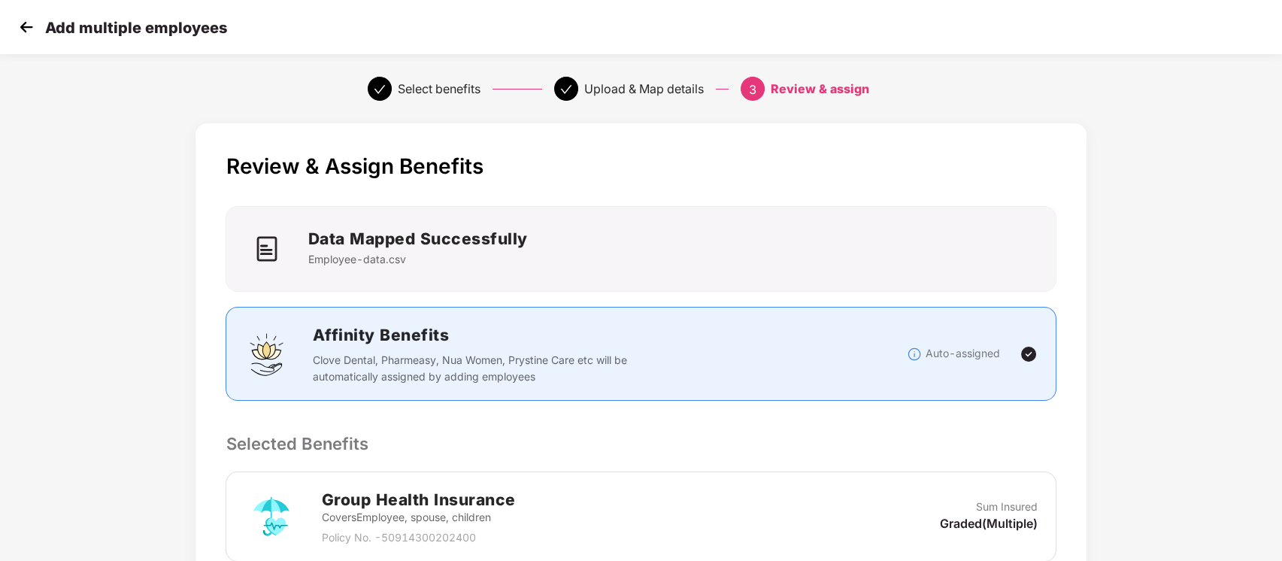
scroll to position [382, 0]
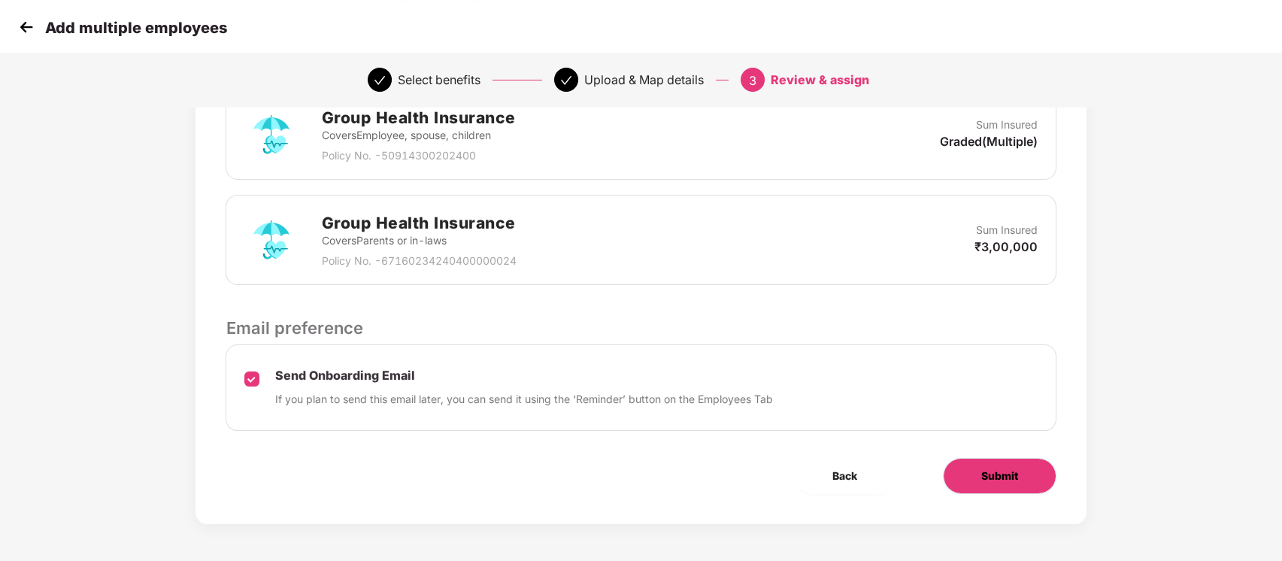
click at [968, 460] on button "Submit" at bounding box center [1000, 476] width 114 height 36
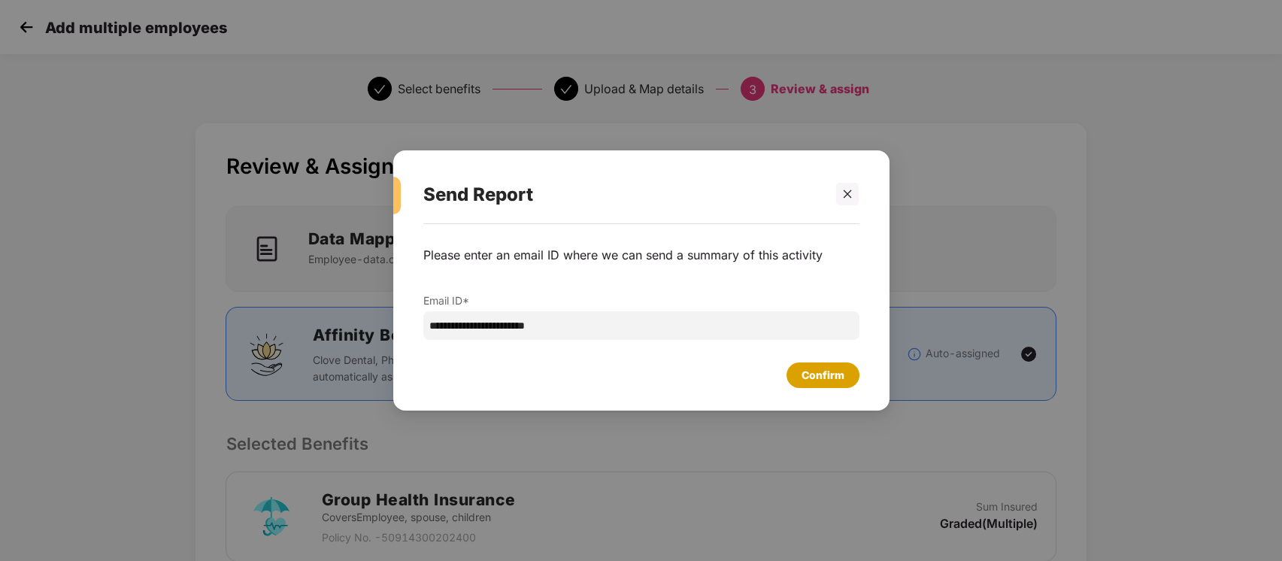
click at [821, 380] on div "Confirm" at bounding box center [822, 375] width 43 height 17
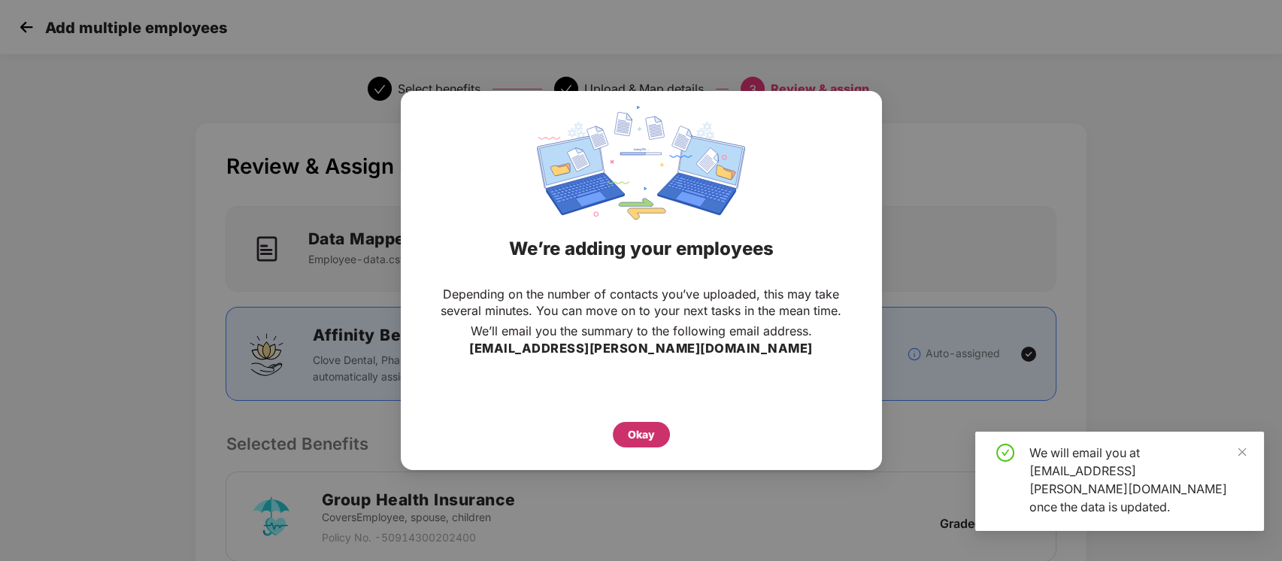
click at [636, 438] on div "Okay" at bounding box center [641, 434] width 27 height 17
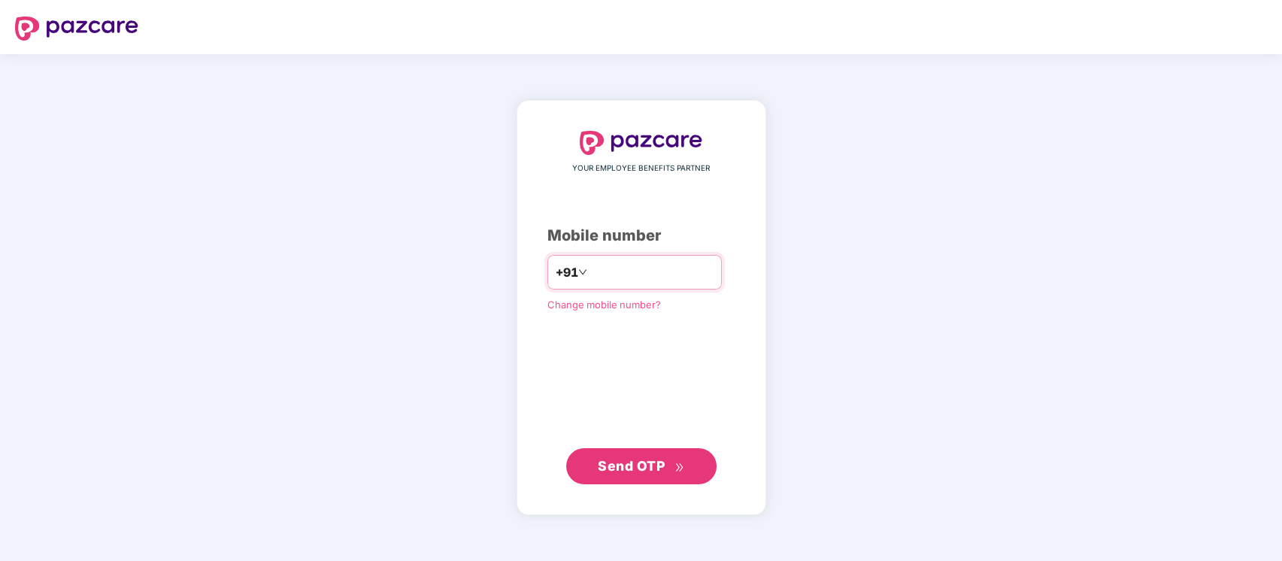
click at [604, 267] on input "number" at bounding box center [651, 272] width 123 height 24
type input "**********"
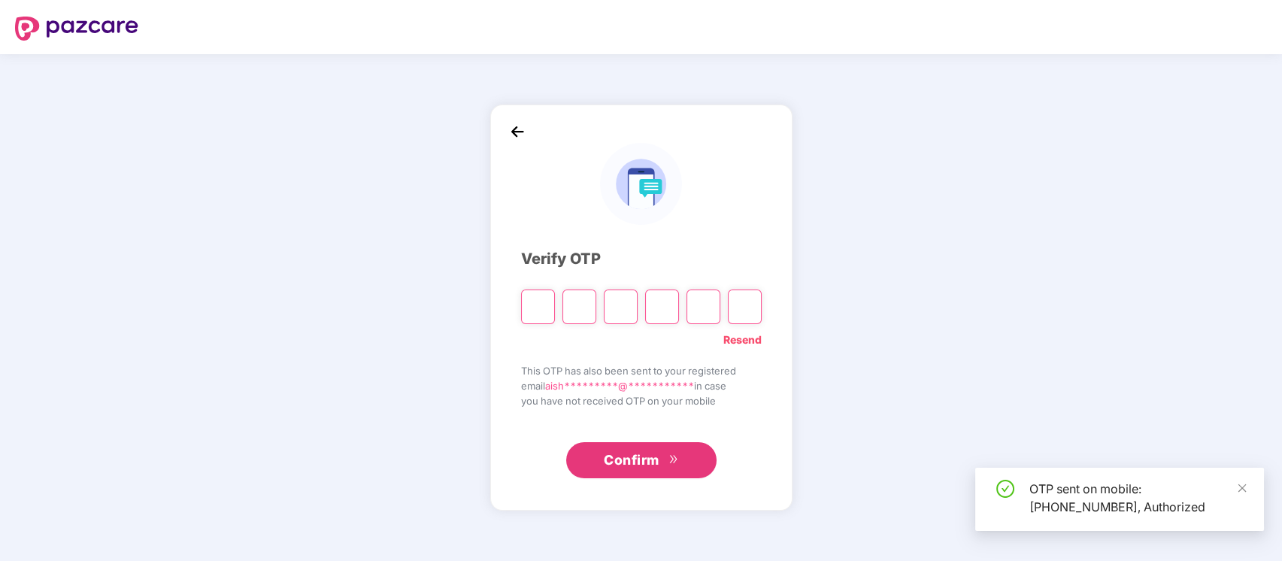
paste input "*"
type input "*"
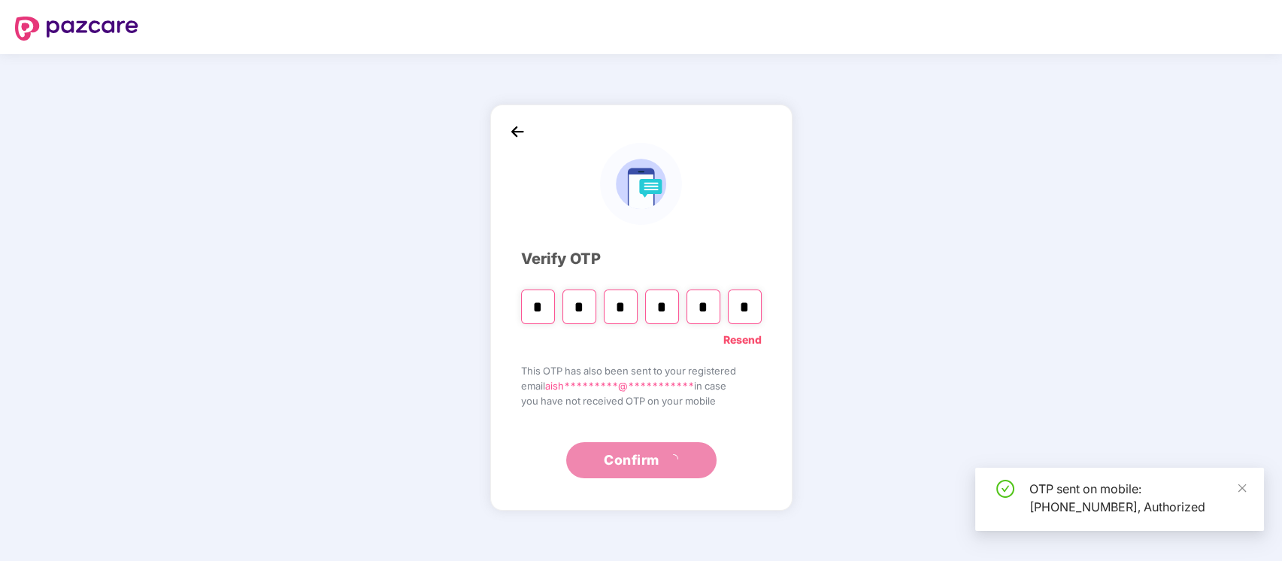
type input "*"
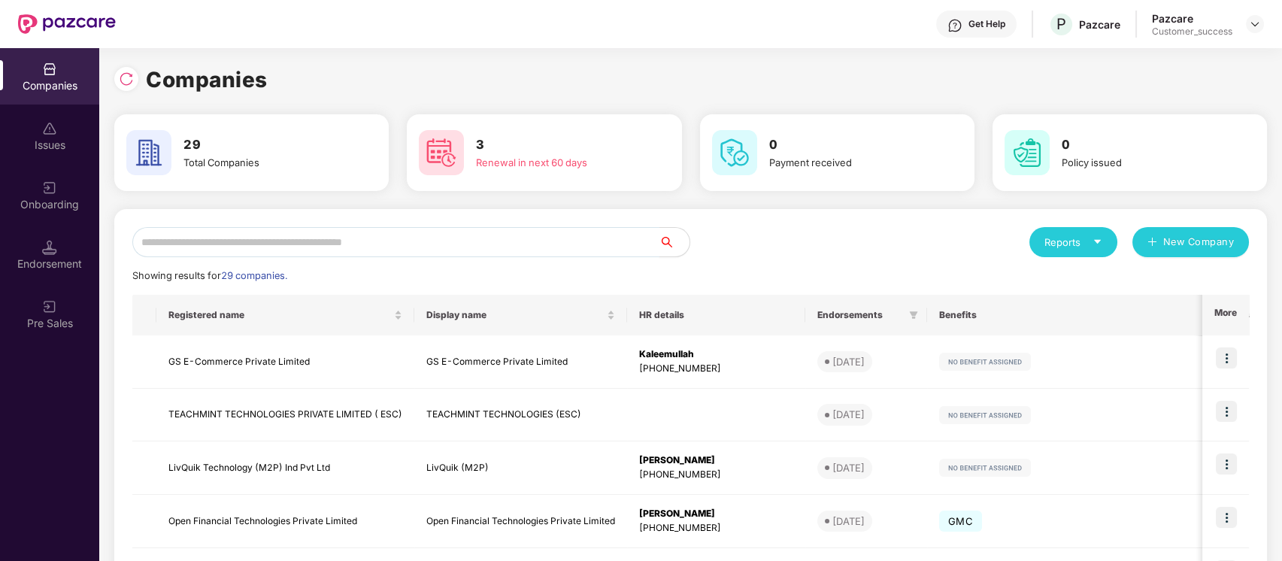
click at [325, 236] on input "text" at bounding box center [395, 242] width 527 height 30
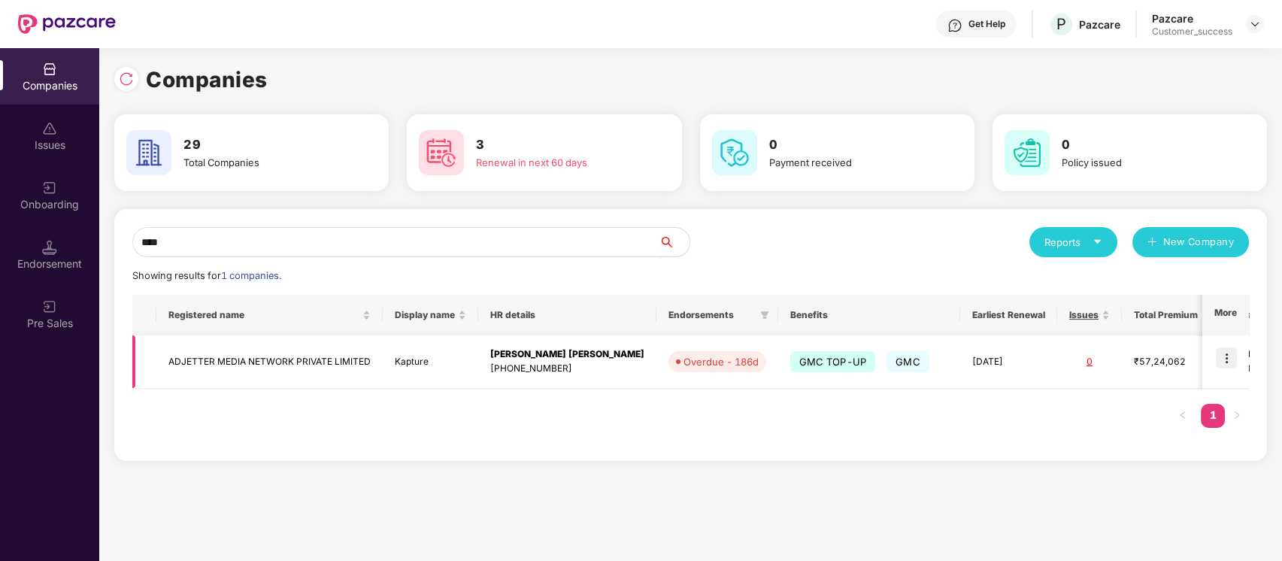
type input "****"
click at [1227, 350] on img at bounding box center [1226, 357] width 21 height 21
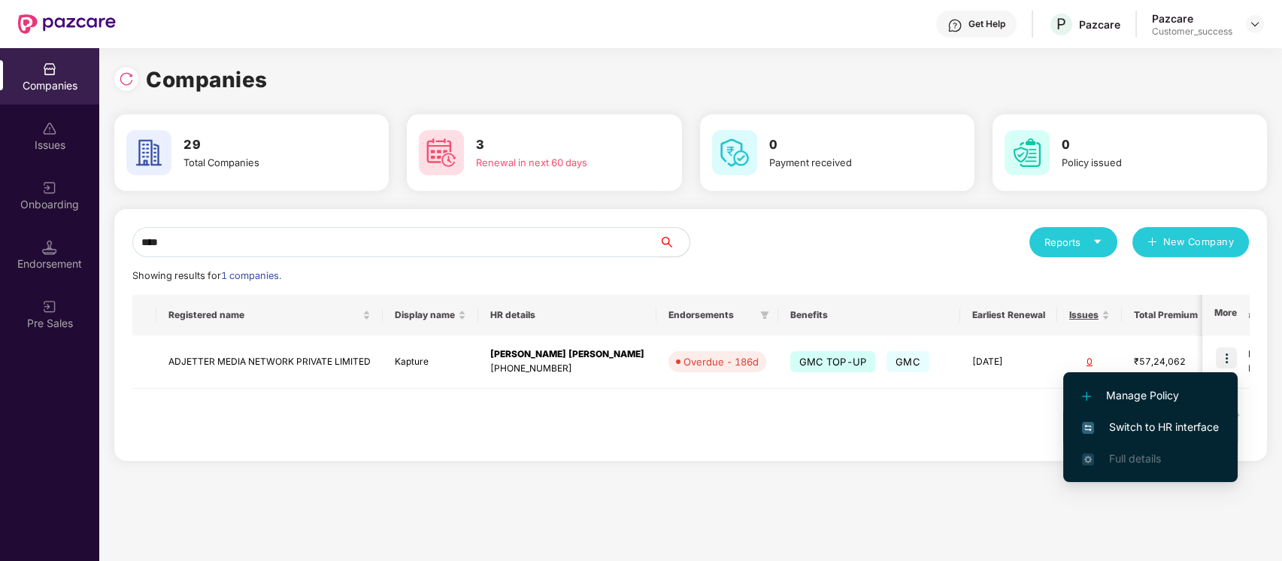
click at [1179, 418] on li "Switch to HR interface" at bounding box center [1150, 427] width 174 height 32
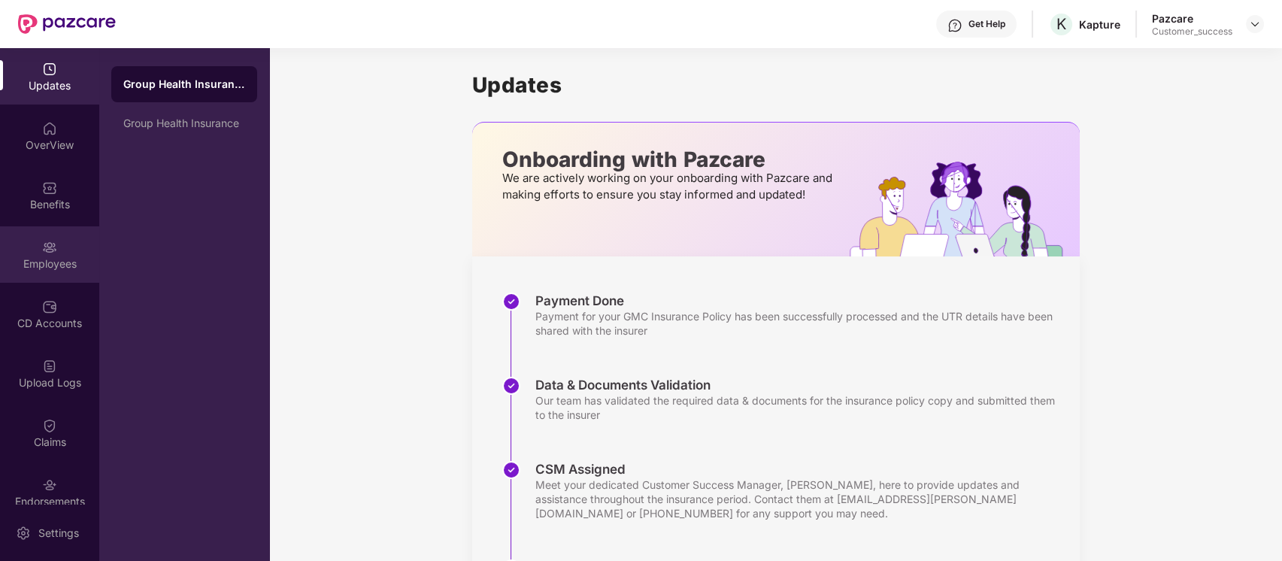
click at [46, 231] on div "Employees" at bounding box center [49, 254] width 99 height 56
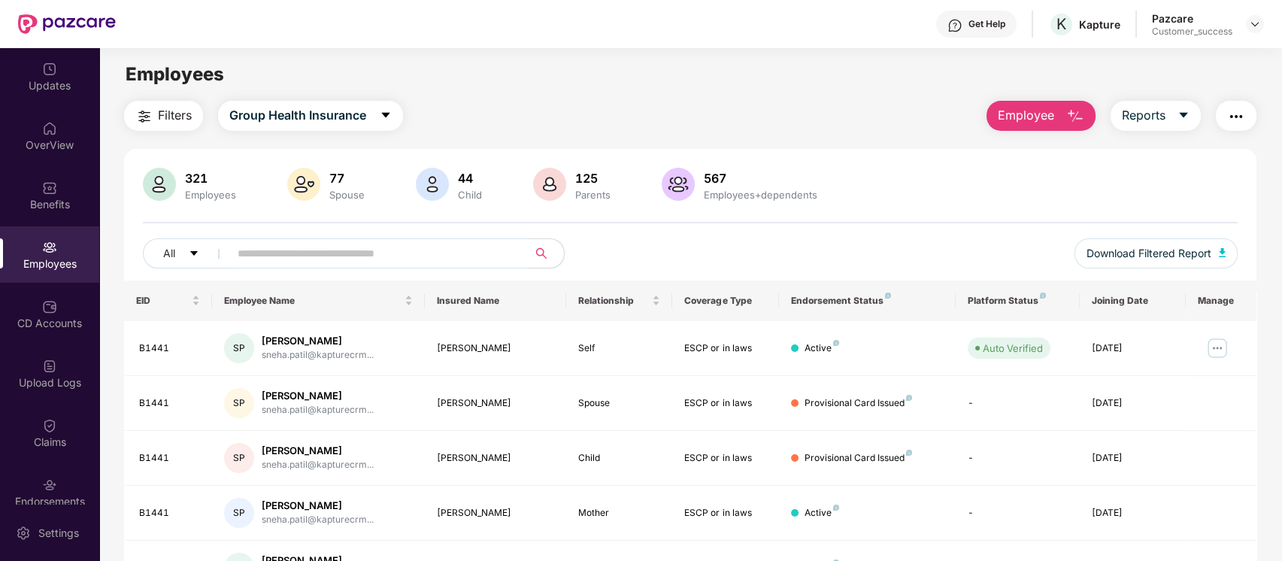
click at [422, 263] on input "text" at bounding box center [373, 253] width 270 height 23
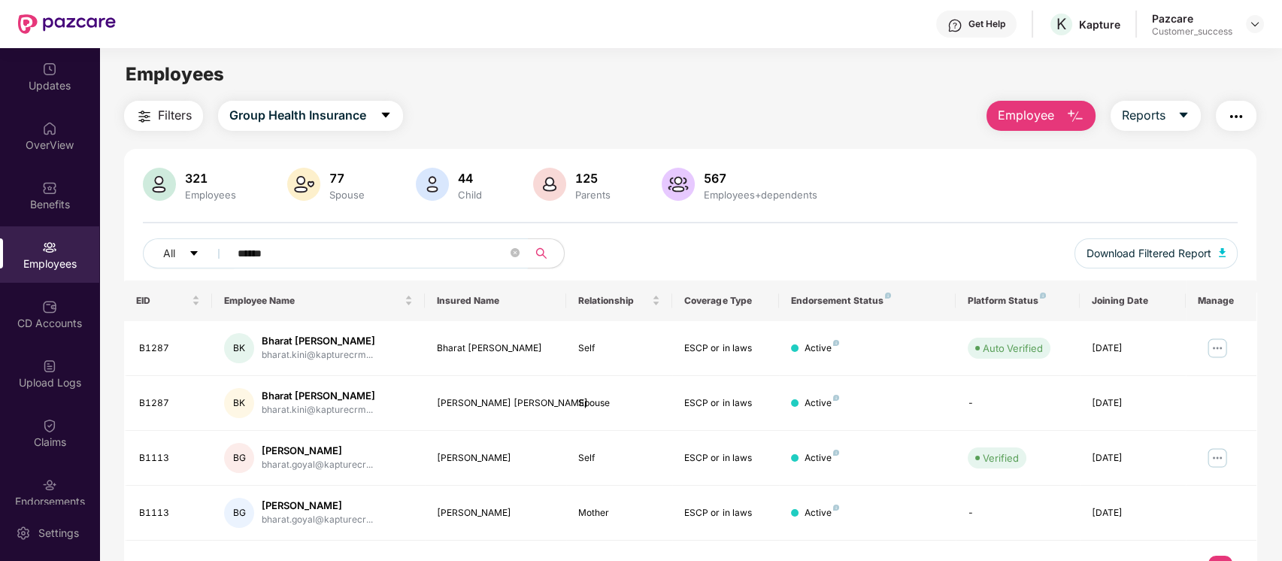
scroll to position [21, 0]
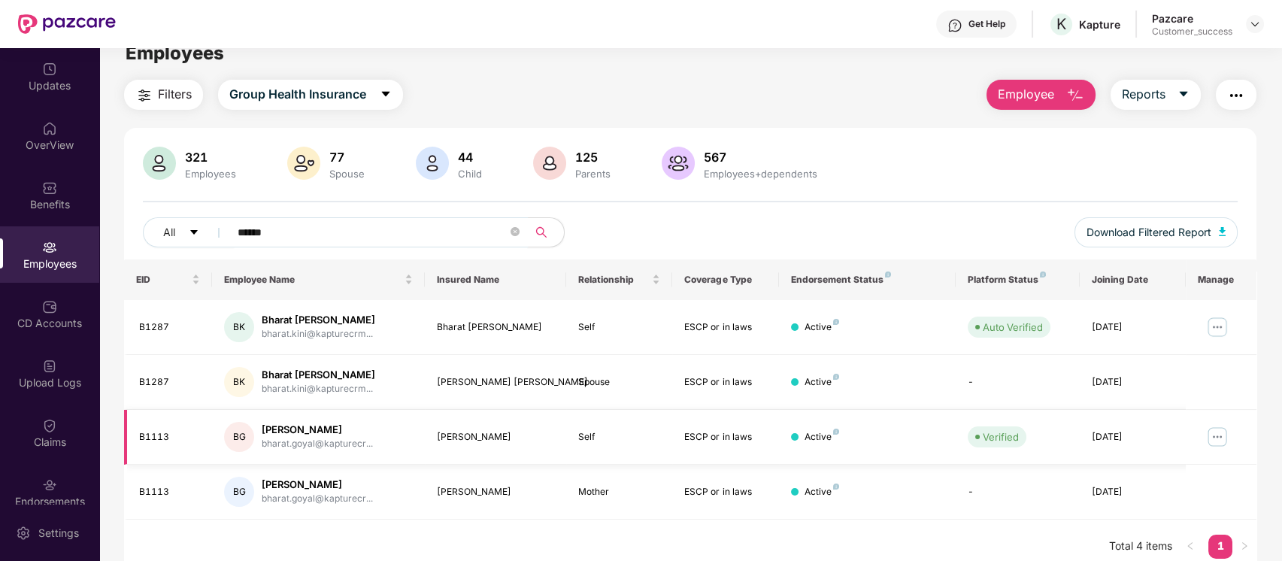
type input "******"
click at [1212, 441] on img at bounding box center [1217, 437] width 24 height 24
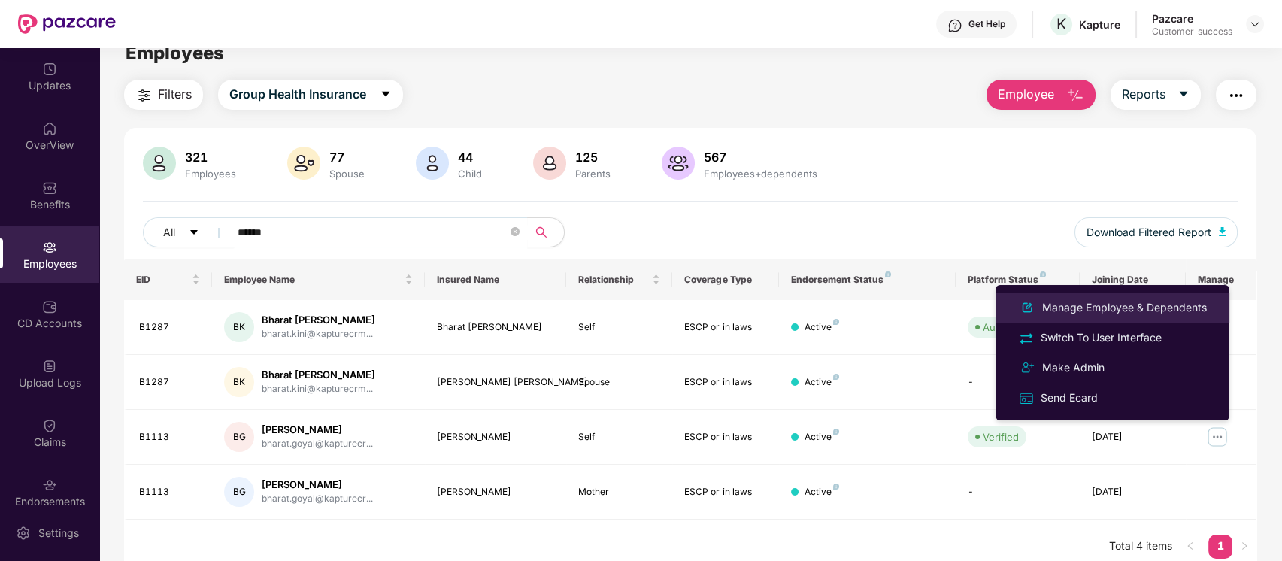
click at [1117, 314] on div "Manage Employee & Dependents" at bounding box center [1124, 307] width 171 height 17
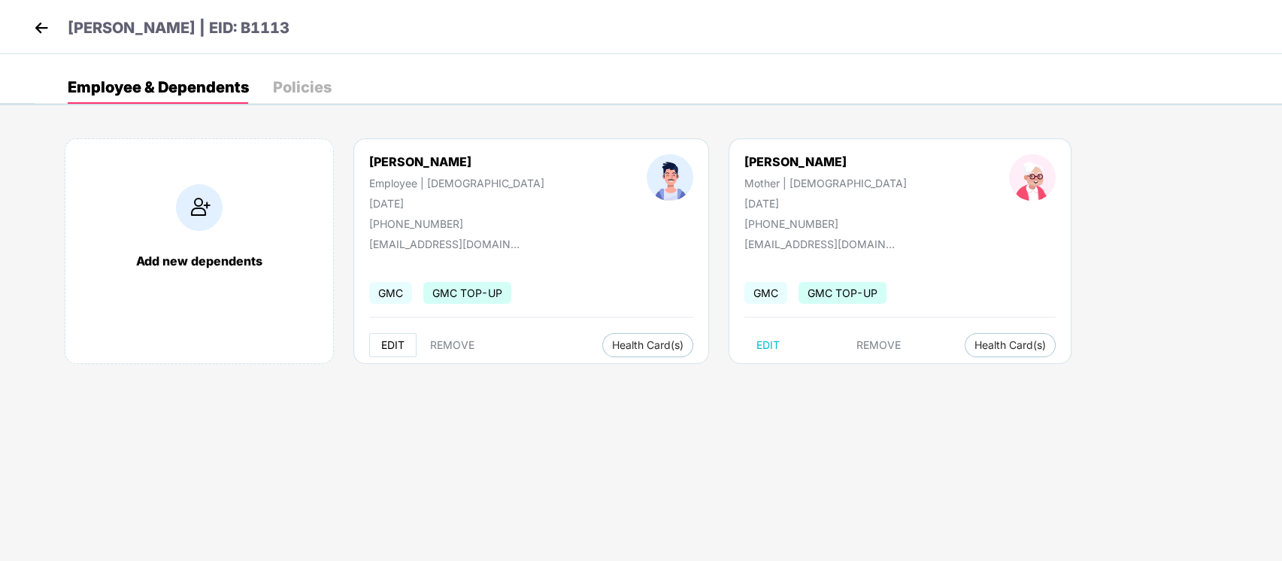
click at [388, 340] on span "EDIT" at bounding box center [392, 345] width 23 height 12
select select "****"
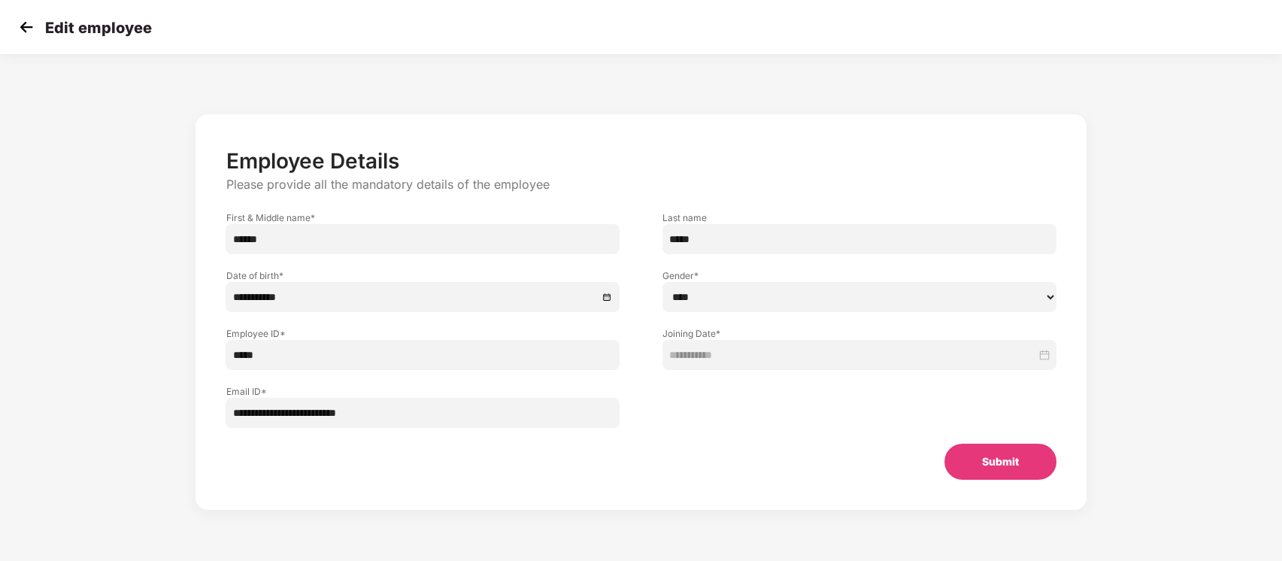
click at [403, 238] on input "******" at bounding box center [423, 239] width 394 height 30
drag, startPoint x: 722, startPoint y: 235, endPoint x: 462, endPoint y: 240, distance: 259.4
click at [462, 240] on div "First & Middle name * ****** Last name *****" at bounding box center [640, 225] width 872 height 58
click at [360, 244] on input "******" at bounding box center [423, 239] width 394 height 30
paste input "*****"
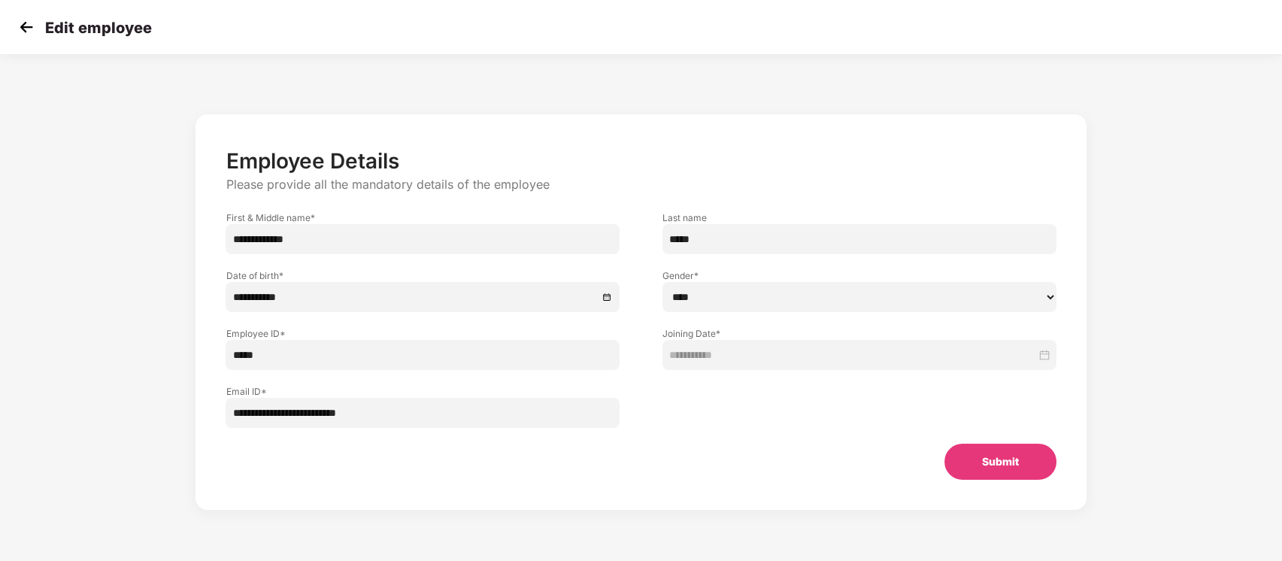
type input "**********"
drag, startPoint x: 738, startPoint y: 232, endPoint x: 550, endPoint y: 242, distance: 188.2
click at [550, 242] on div "**********" at bounding box center [640, 225] width 872 height 58
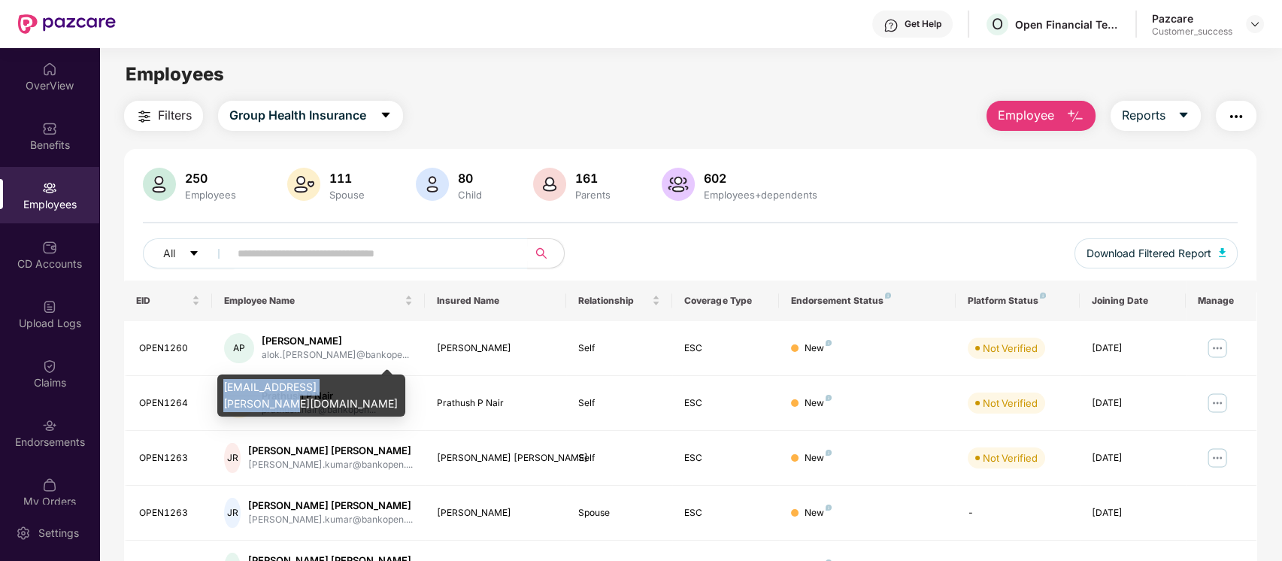
drag, startPoint x: 370, startPoint y: 388, endPoint x: 221, endPoint y: 388, distance: 148.8
click at [221, 388] on div "alok.panigrahy@bankopen.co" at bounding box center [311, 395] width 188 height 42
copy div "alok.panigrahy@bankopen.co"
